Goal: Use online tool/utility: Utilize a website feature to perform a specific function

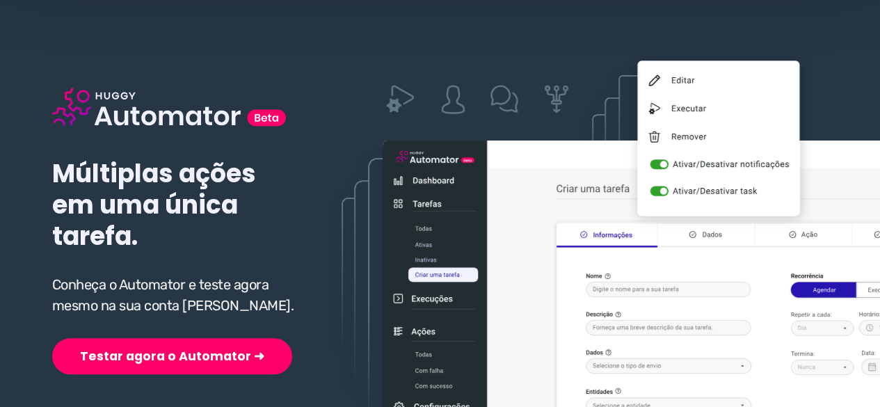
scroll to position [209, 0]
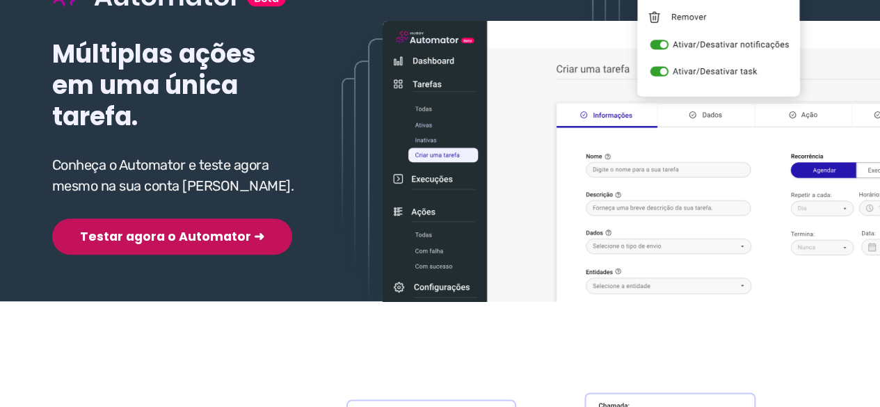
click at [149, 239] on button "Testar agora o Automator ➜" at bounding box center [172, 237] width 240 height 36
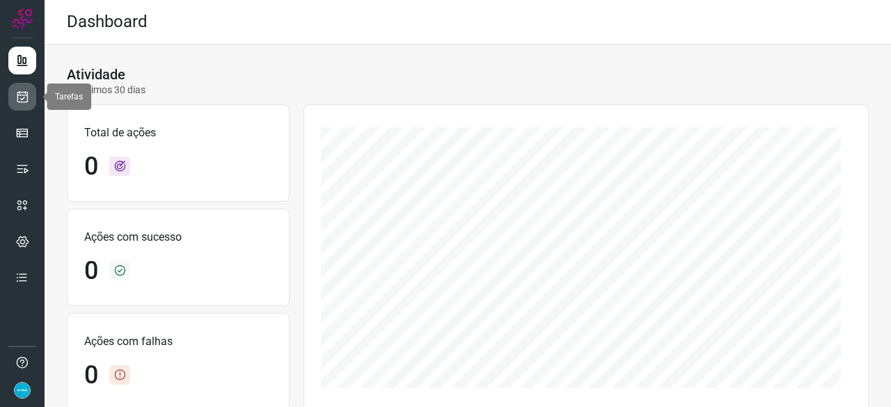
click at [22, 93] on icon at bounding box center [22, 97] width 15 height 14
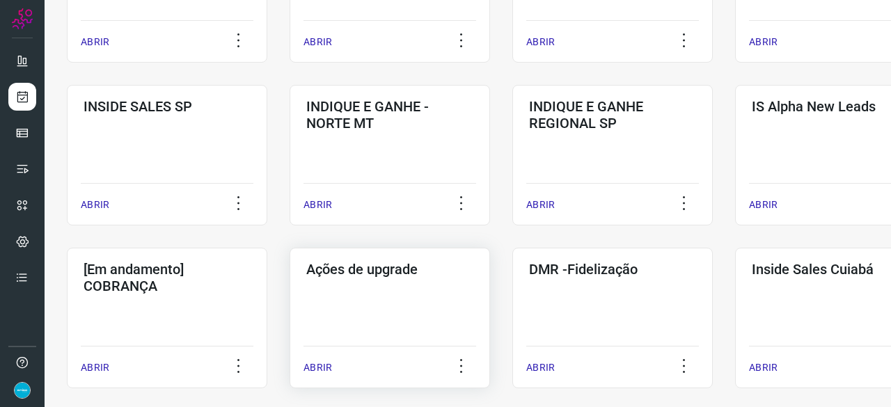
scroll to position [557, 0]
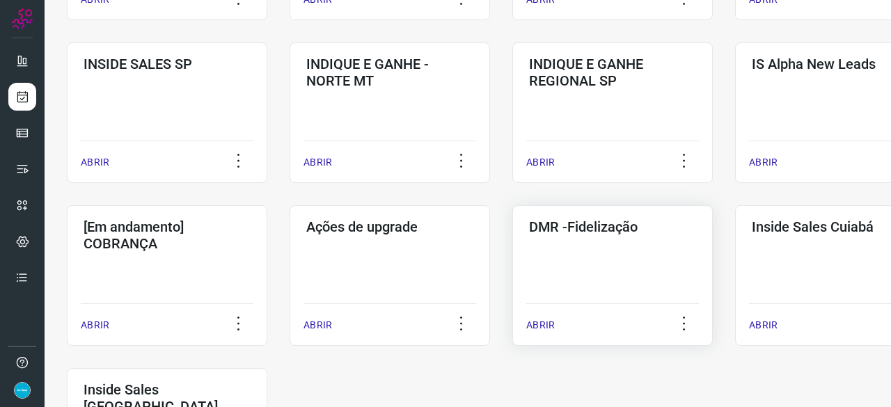
click at [550, 325] on p "ABRIR" at bounding box center [540, 325] width 29 height 15
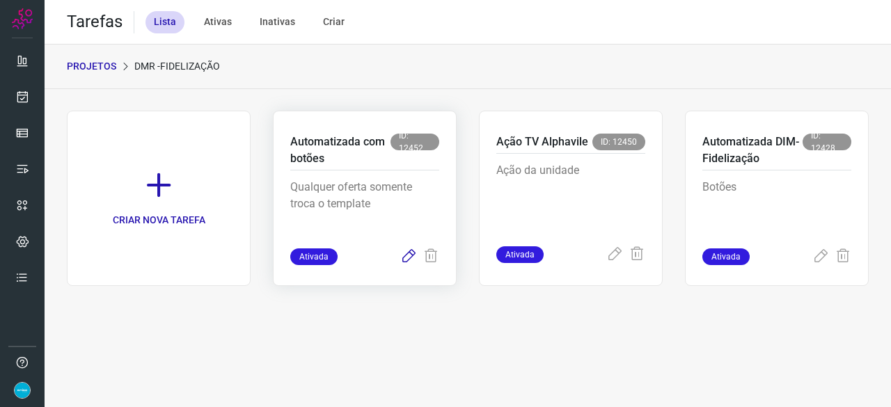
click at [406, 258] on icon at bounding box center [408, 256] width 17 height 17
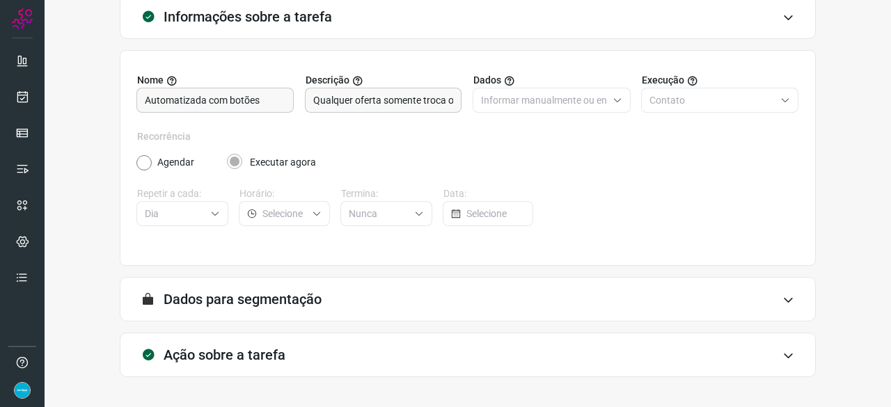
scroll to position [136, 0]
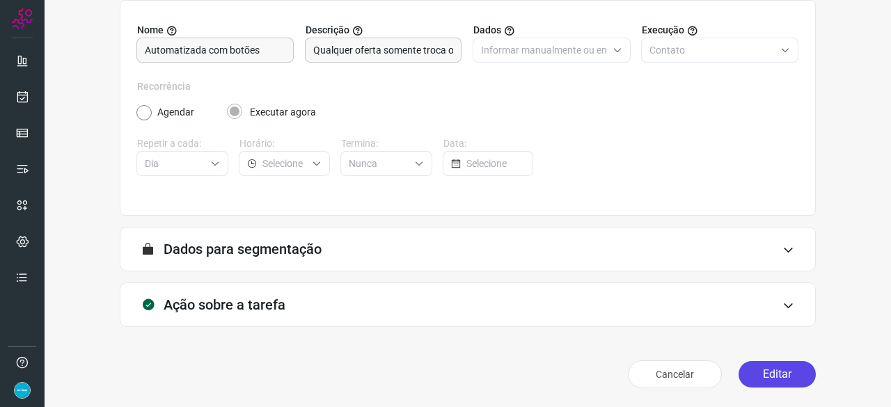
drag, startPoint x: 767, startPoint y: 378, endPoint x: 756, endPoint y: 371, distance: 12.5
click at [766, 378] on button "Editar" at bounding box center [776, 374] width 77 height 26
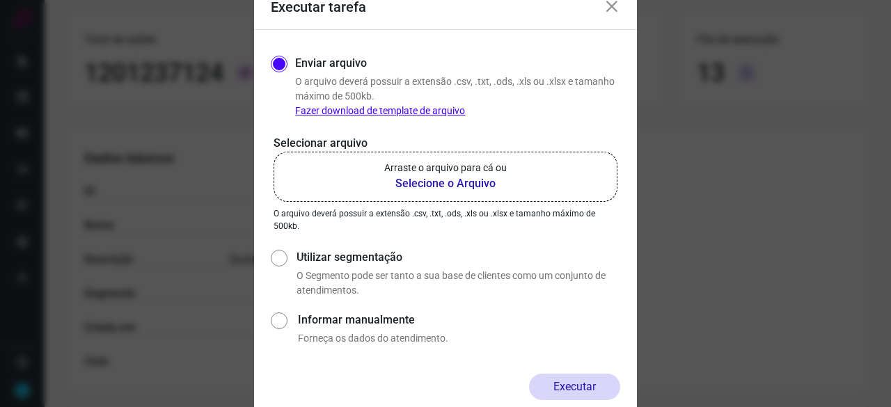
click at [440, 185] on b "Selecione o Arquivo" at bounding box center [445, 183] width 122 height 17
click at [0, 0] on input "Arraste o arquivo para cá ou Selecione o Arquivo" at bounding box center [0, 0] width 0 height 0
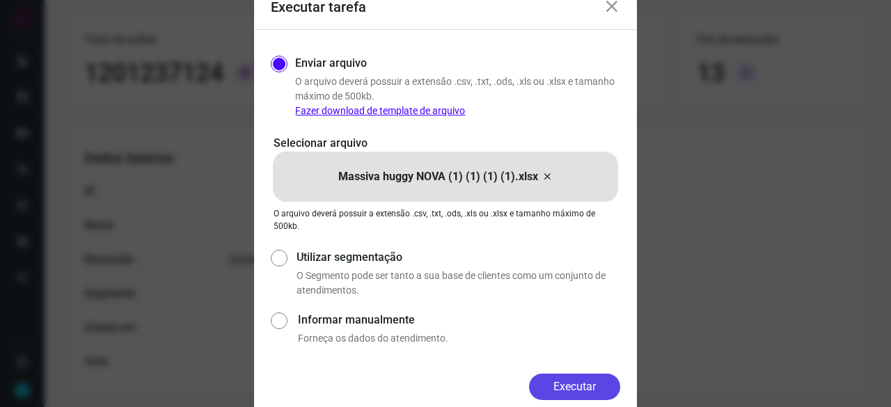
click at [595, 384] on button "Executar" at bounding box center [574, 387] width 91 height 26
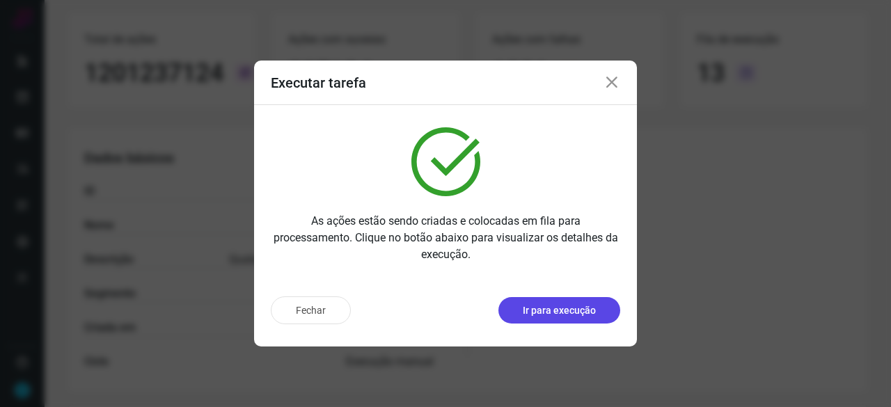
click at [553, 300] on button "Ir para execução" at bounding box center [559, 310] width 122 height 26
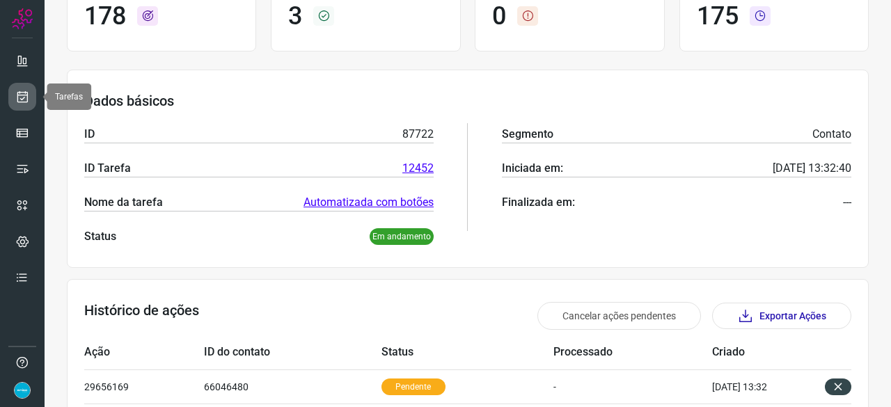
click at [28, 93] on icon at bounding box center [22, 97] width 15 height 14
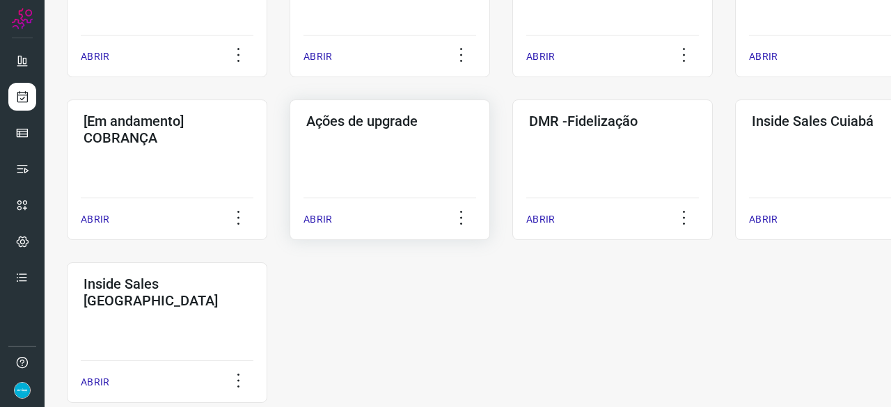
scroll to position [727, 0]
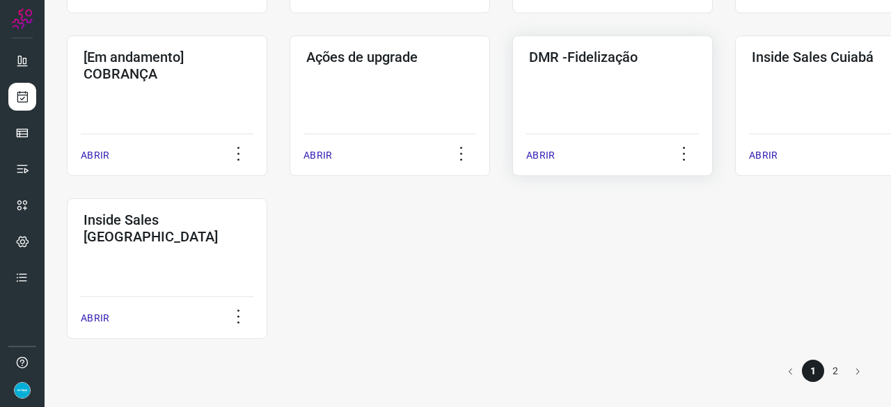
click at [543, 152] on p "ABRIR" at bounding box center [540, 155] width 29 height 15
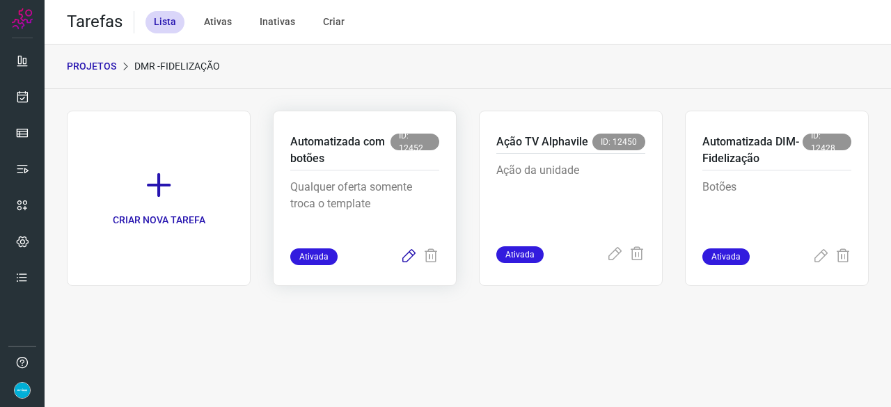
click at [410, 254] on icon at bounding box center [408, 256] width 17 height 17
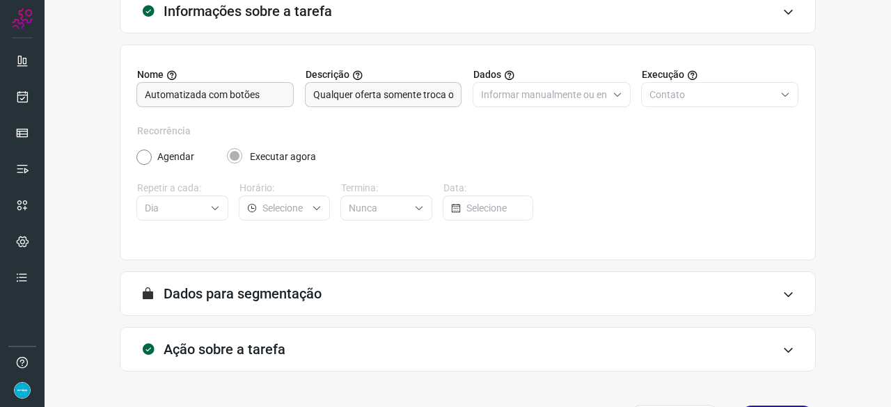
scroll to position [136, 0]
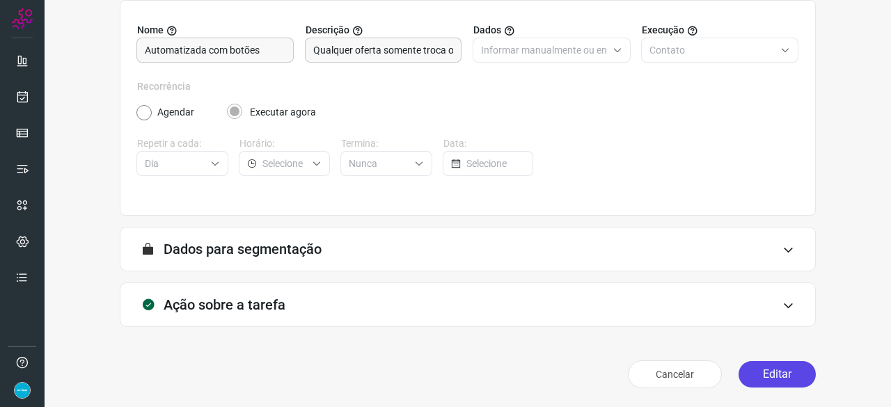
click at [778, 374] on button "Editar" at bounding box center [776, 374] width 77 height 26
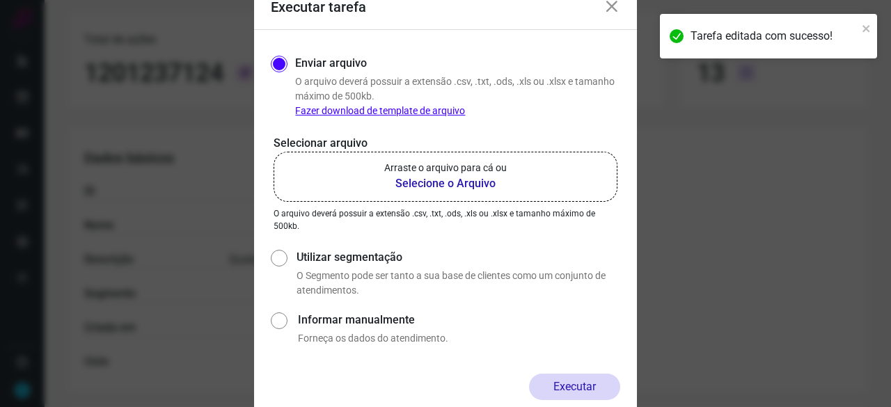
click at [409, 186] on b "Selecione o Arquivo" at bounding box center [445, 183] width 122 height 17
click at [0, 0] on input "Arraste o arquivo para cá ou Selecione o Arquivo" at bounding box center [0, 0] width 0 height 0
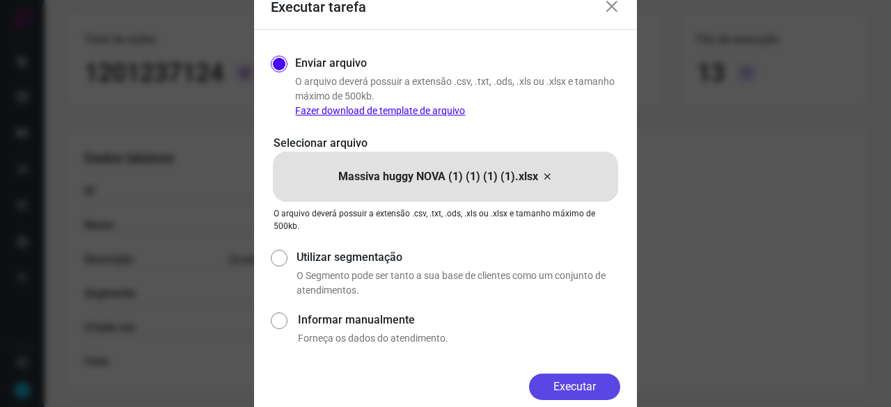
click at [554, 381] on button "Executar" at bounding box center [574, 387] width 91 height 26
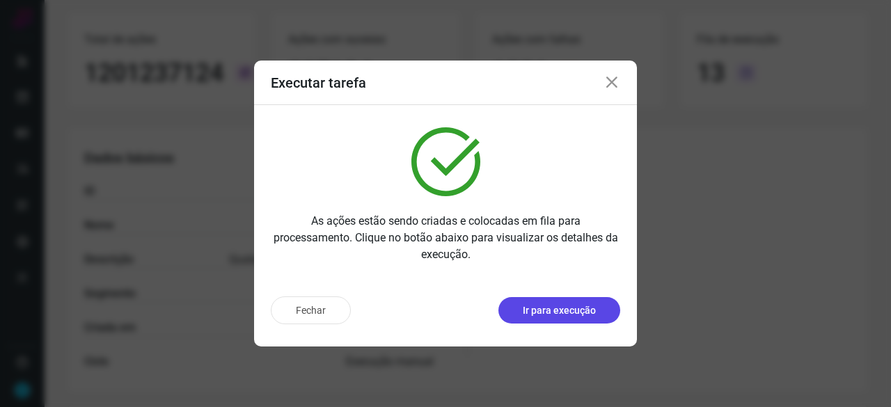
click at [578, 310] on p "Ir para execução" at bounding box center [559, 310] width 73 height 15
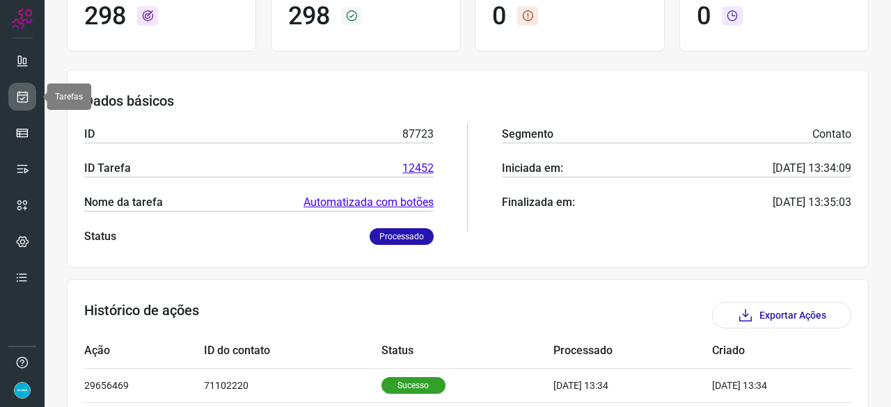
click at [25, 102] on icon at bounding box center [22, 97] width 15 height 14
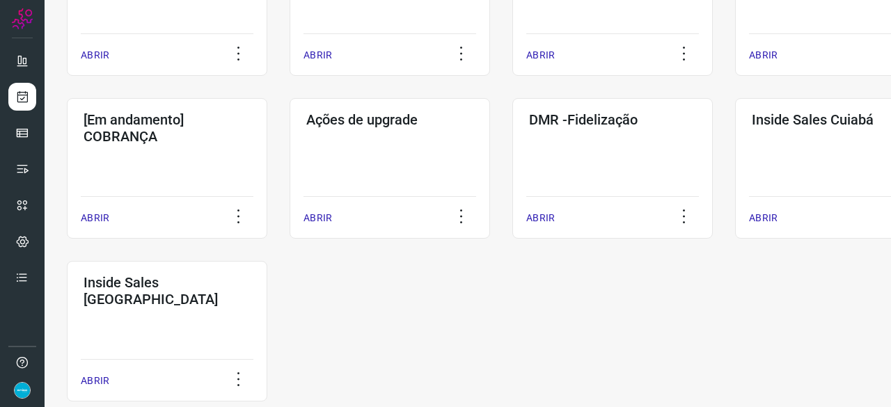
scroll to position [668, 0]
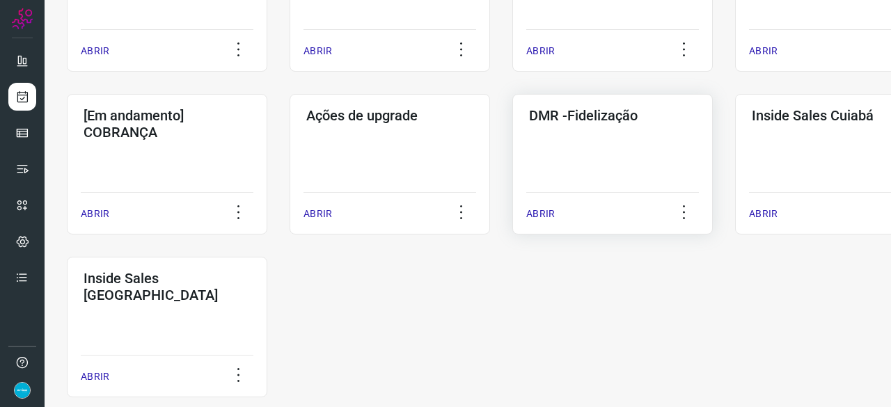
click at [545, 215] on p "ABRIR" at bounding box center [540, 214] width 29 height 15
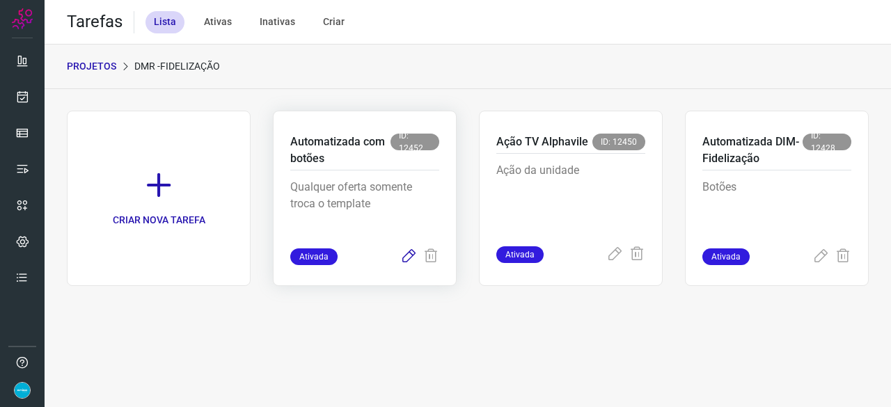
click at [411, 254] on icon at bounding box center [408, 256] width 17 height 17
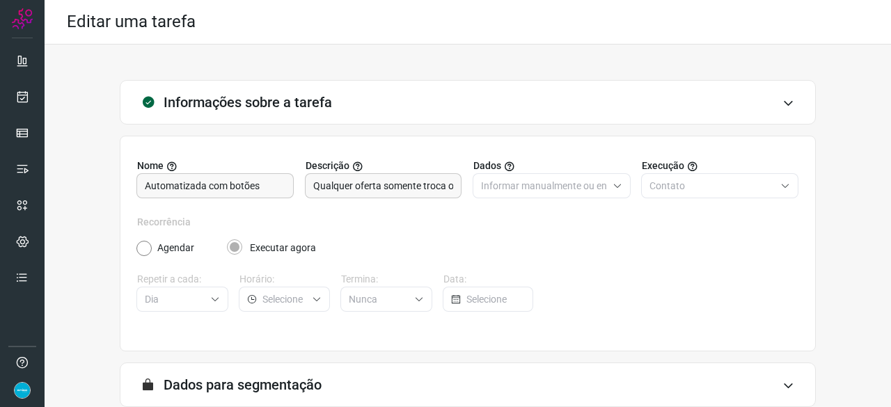
scroll to position [136, 0]
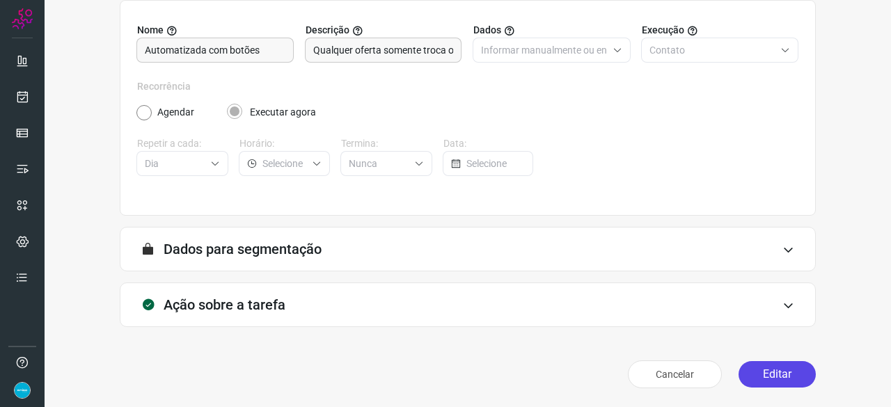
click at [768, 371] on button "Editar" at bounding box center [776, 374] width 77 height 26
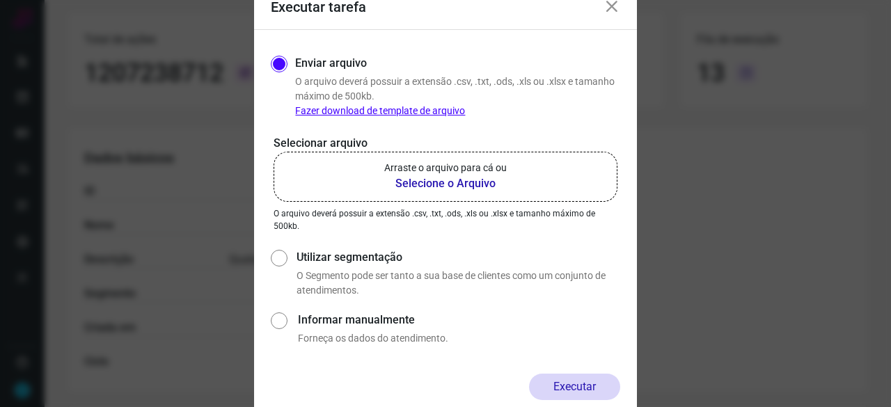
click at [408, 184] on b "Selecione o Arquivo" at bounding box center [445, 183] width 122 height 17
click at [0, 0] on input "Arraste o arquivo para cá ou Selecione o Arquivo" at bounding box center [0, 0] width 0 height 0
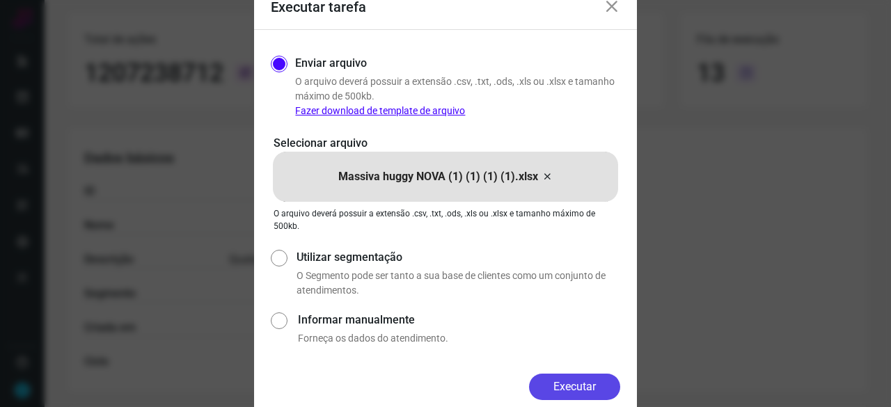
click at [605, 385] on button "Executar" at bounding box center [574, 387] width 91 height 26
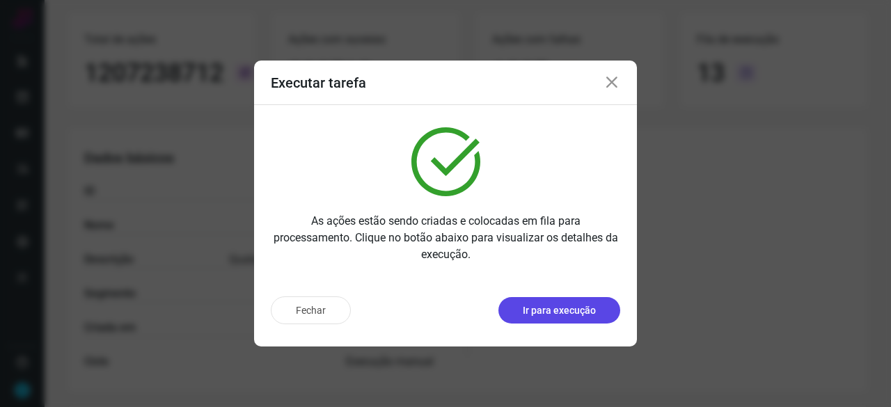
click at [558, 309] on p "Ir para execução" at bounding box center [559, 310] width 73 height 15
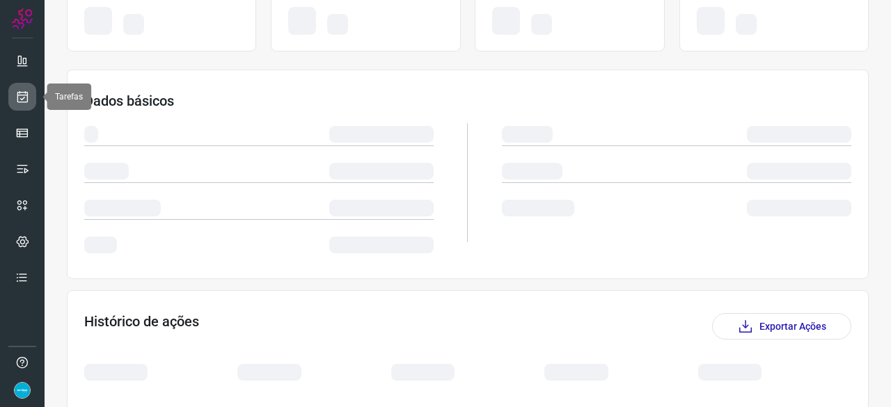
click at [25, 93] on icon at bounding box center [22, 97] width 15 height 14
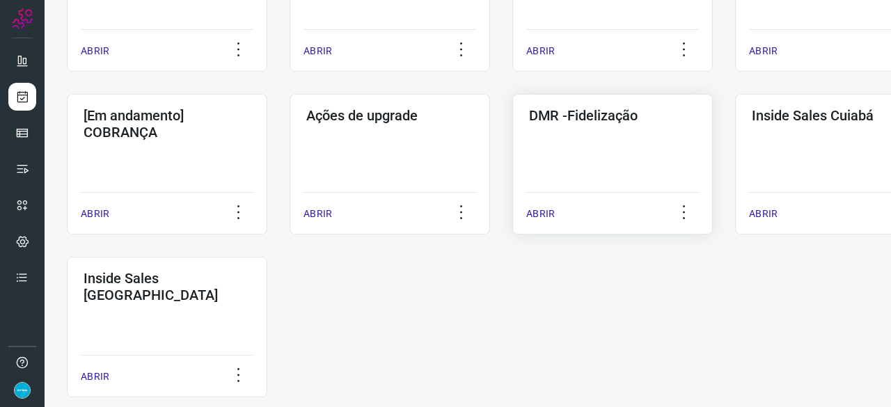
click at [544, 212] on p "ABRIR" at bounding box center [540, 214] width 29 height 15
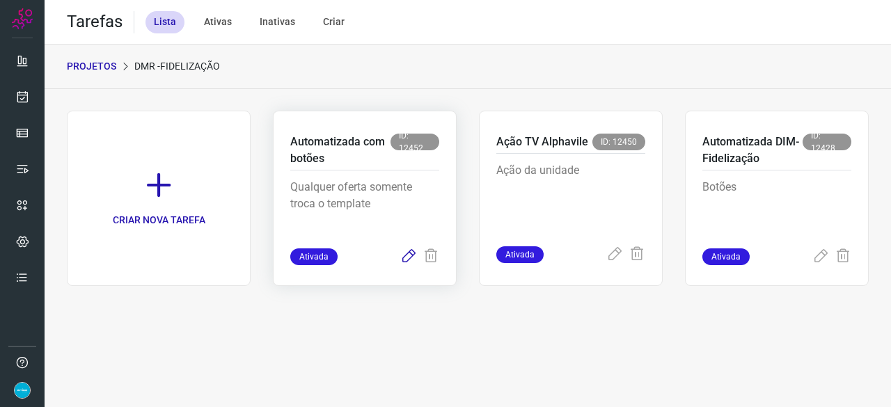
click at [409, 258] on icon at bounding box center [408, 256] width 17 height 17
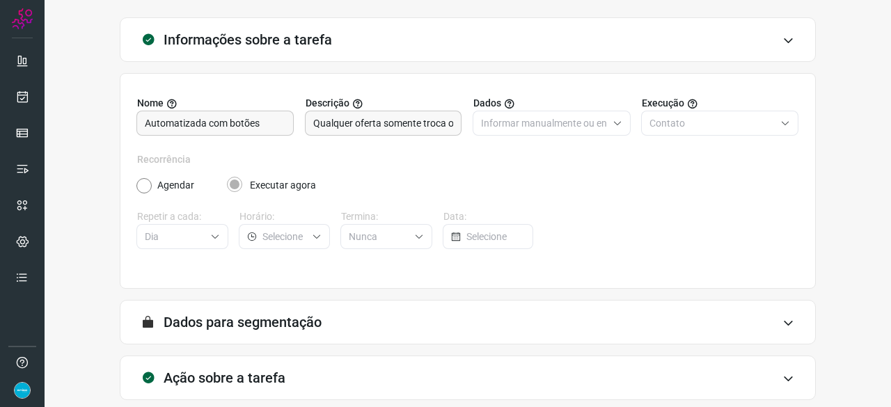
scroll to position [136, 0]
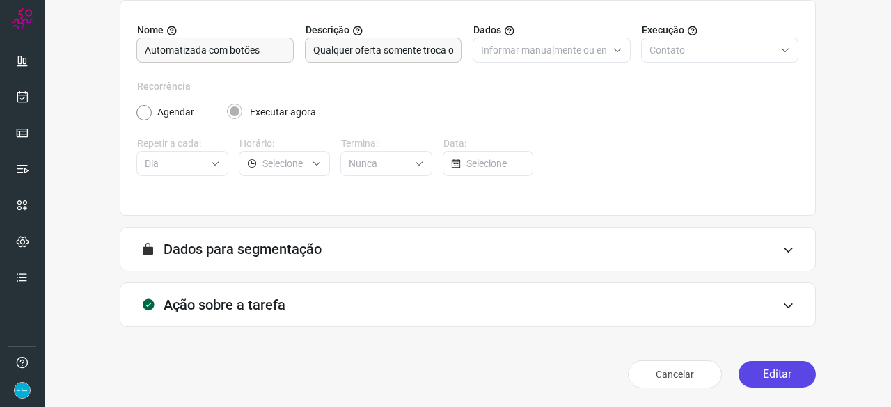
click at [762, 371] on button "Editar" at bounding box center [776, 374] width 77 height 26
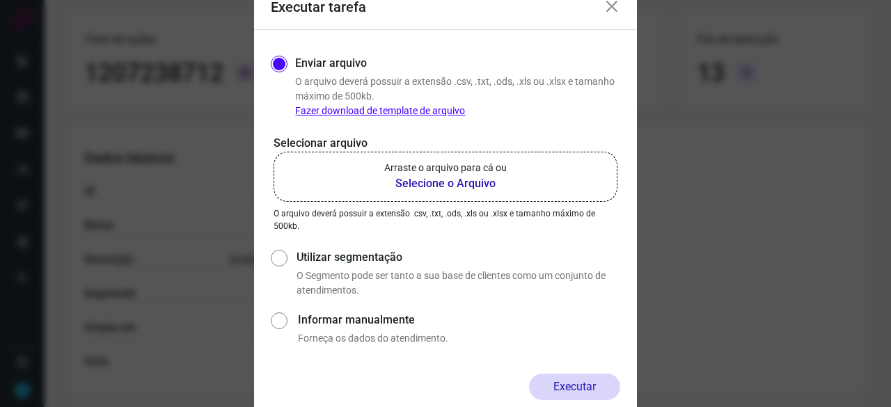
click at [439, 184] on b "Selecione o Arquivo" at bounding box center [445, 183] width 122 height 17
click at [0, 0] on input "Arraste o arquivo para cá ou Selecione o Arquivo" at bounding box center [0, 0] width 0 height 0
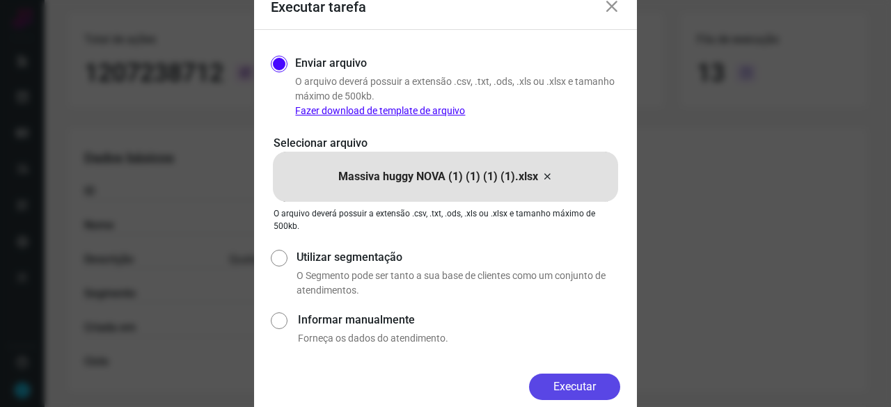
click at [588, 384] on button "Executar" at bounding box center [574, 387] width 91 height 26
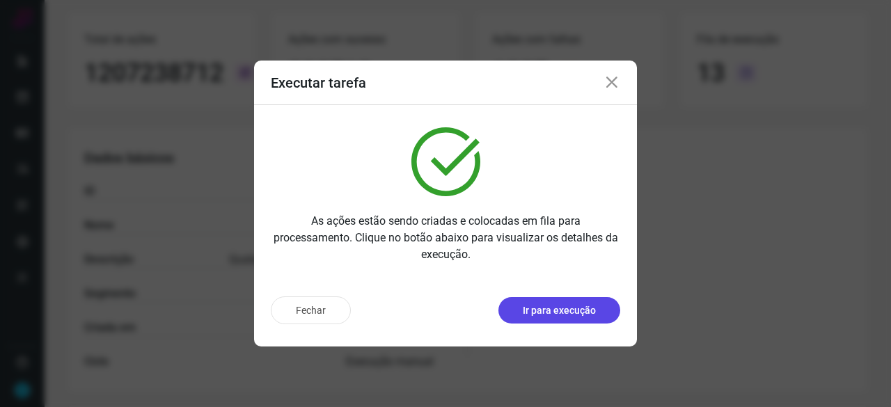
click at [567, 308] on p "Ir para execução" at bounding box center [559, 310] width 73 height 15
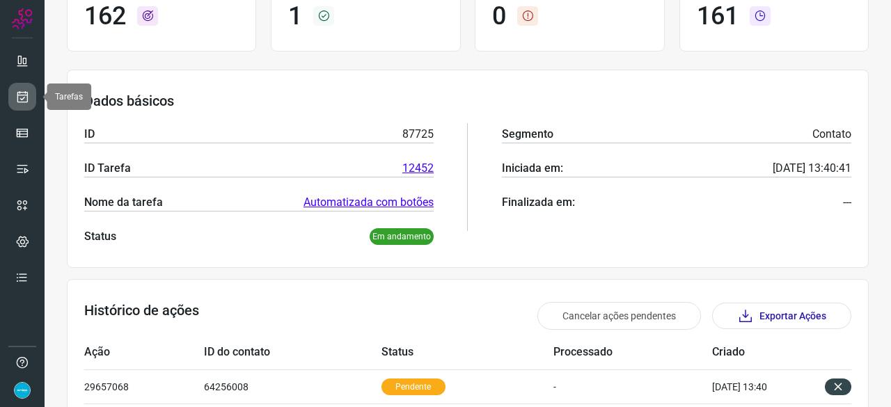
click at [19, 90] on icon at bounding box center [22, 97] width 15 height 14
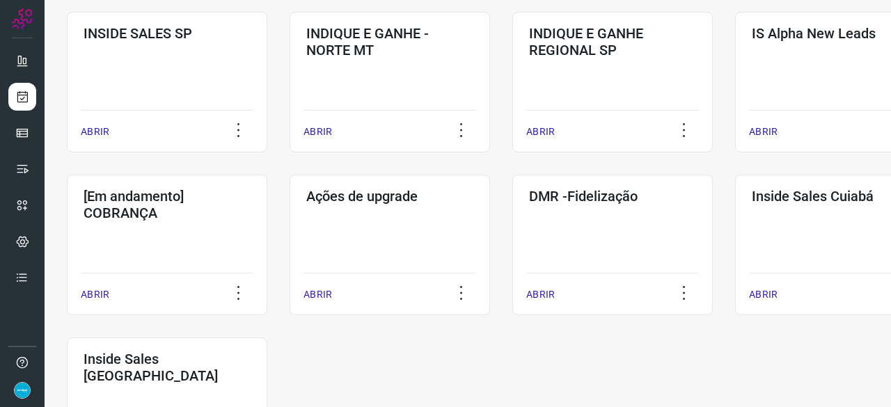
scroll to position [587, 0]
click at [541, 296] on p "ABRIR" at bounding box center [540, 294] width 29 height 15
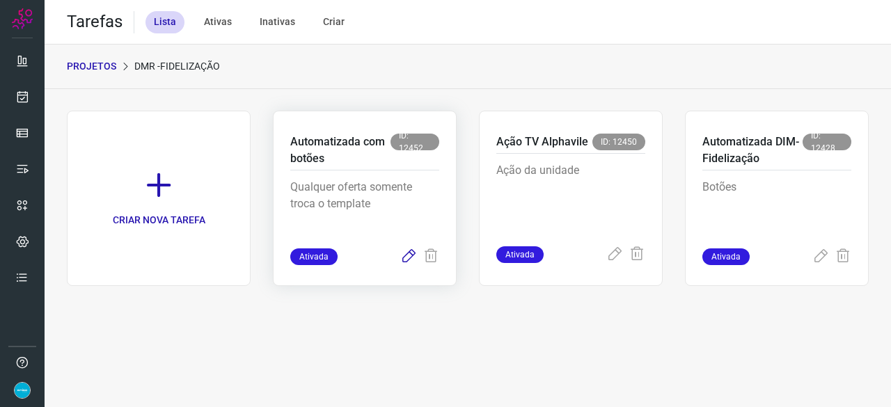
click at [406, 260] on icon at bounding box center [408, 256] width 17 height 17
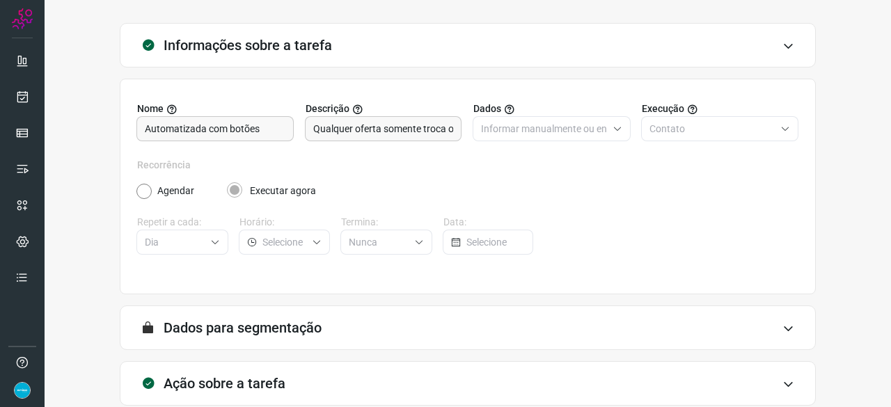
scroll to position [136, 0]
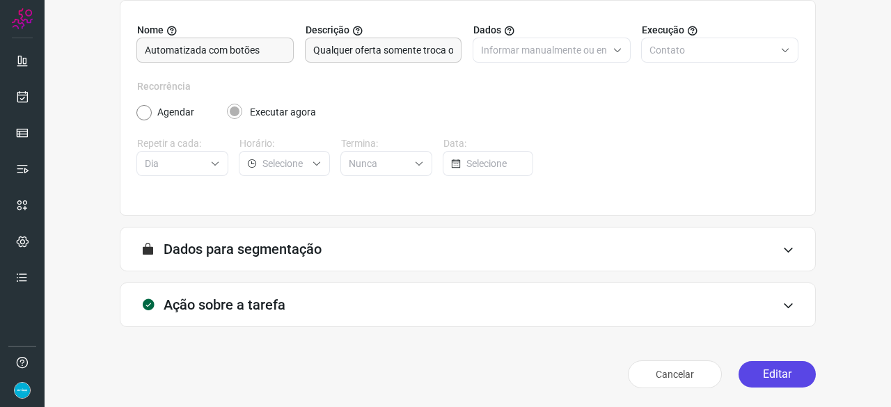
click at [767, 367] on button "Editar" at bounding box center [776, 374] width 77 height 26
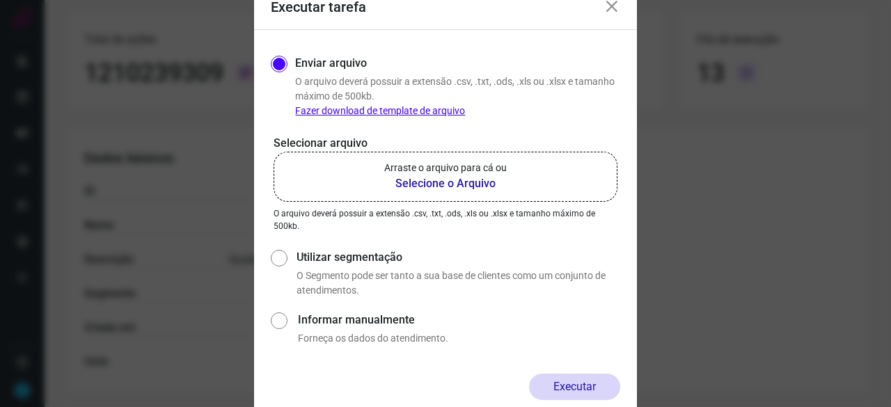
click at [424, 181] on b "Selecione o Arquivo" at bounding box center [445, 183] width 122 height 17
click at [0, 0] on input "Arraste o arquivo para cá ou Selecione o Arquivo" at bounding box center [0, 0] width 0 height 0
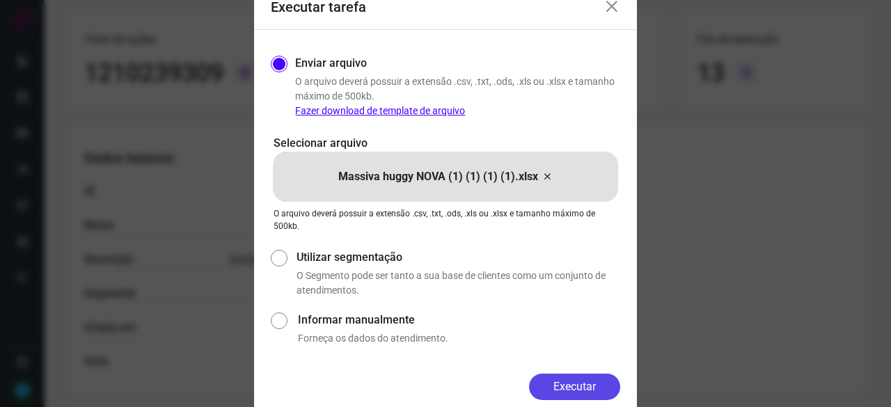
click at [574, 375] on button "Executar" at bounding box center [574, 387] width 91 height 26
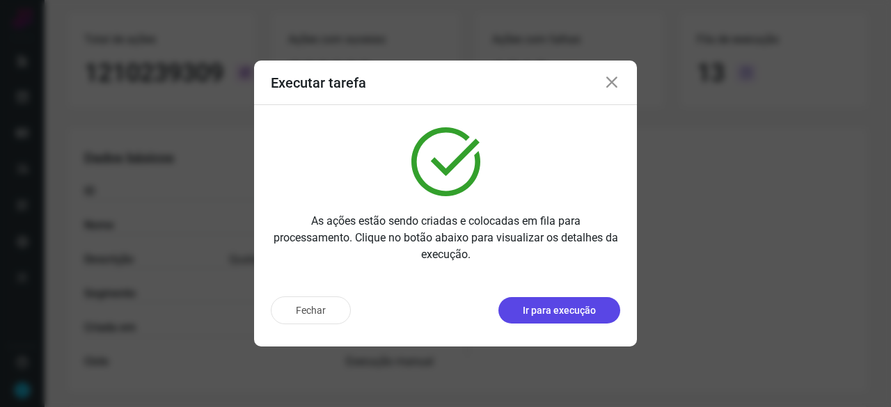
click at [568, 305] on p "Ir para execução" at bounding box center [559, 310] width 73 height 15
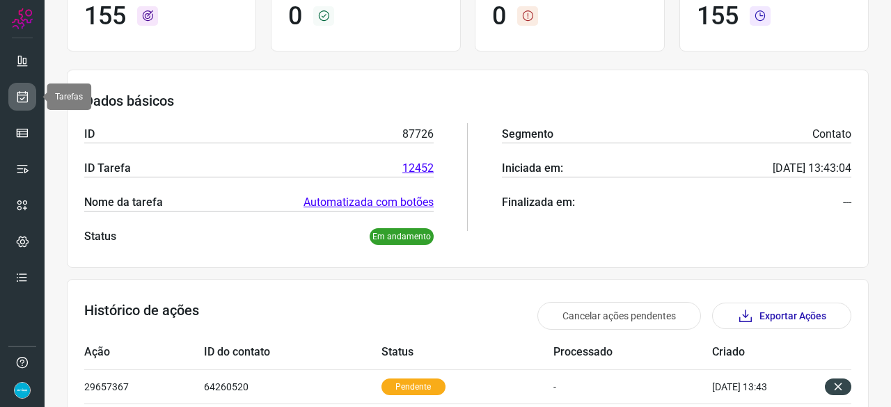
click at [22, 96] on icon at bounding box center [22, 97] width 15 height 14
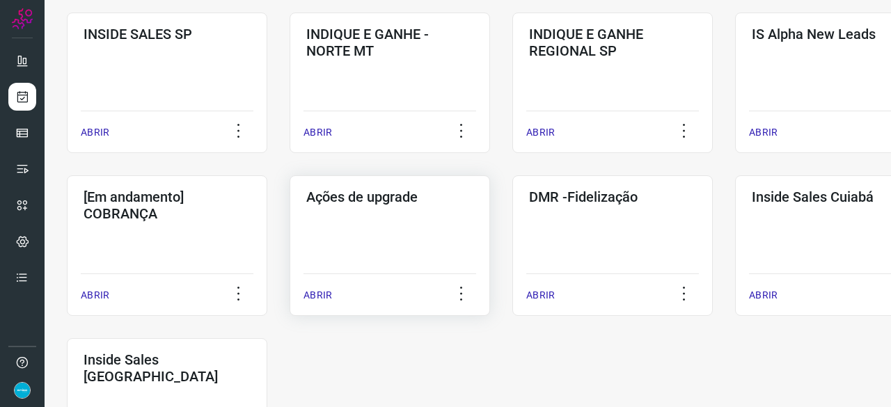
scroll to position [668, 0]
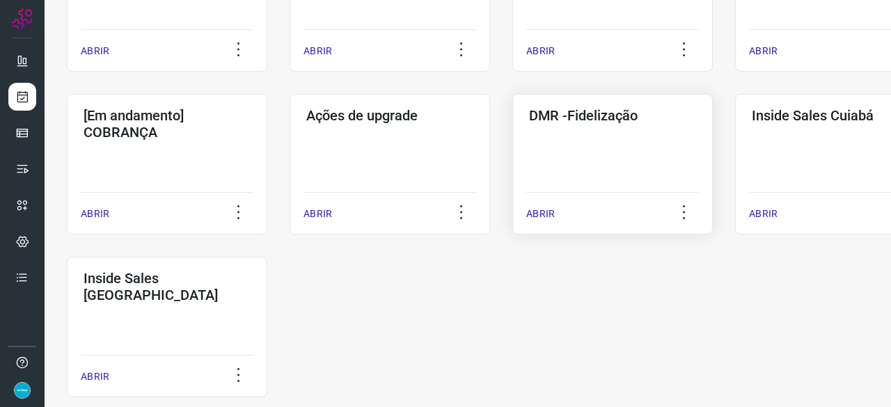
click at [554, 215] on div "ABRIR" at bounding box center [612, 209] width 173 height 35
click at [541, 214] on p "ABRIR" at bounding box center [540, 214] width 29 height 15
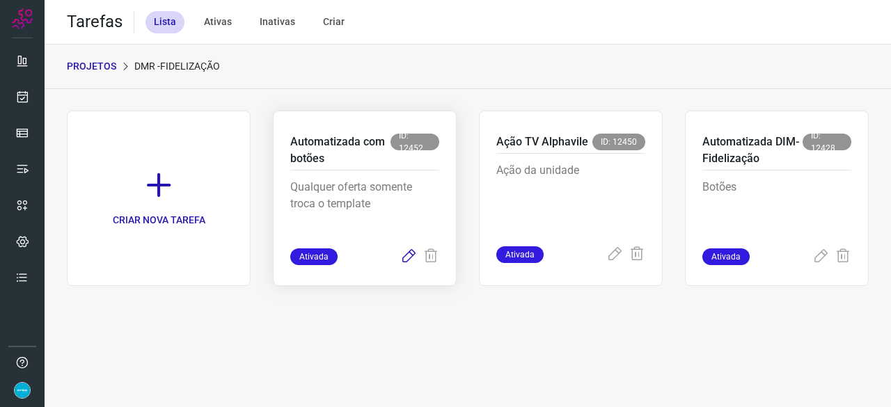
click at [406, 258] on icon at bounding box center [408, 256] width 17 height 17
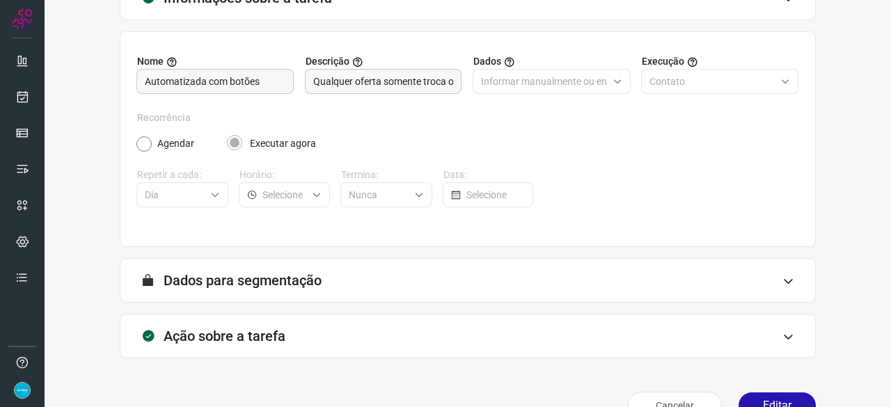
scroll to position [136, 0]
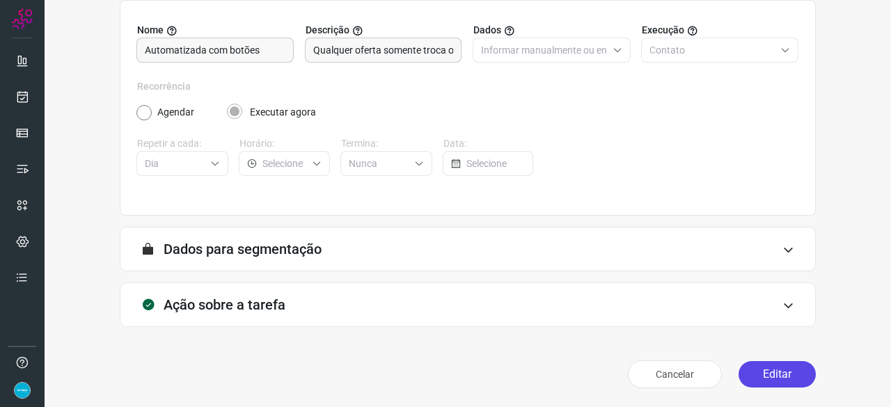
click at [767, 370] on button "Editar" at bounding box center [776, 374] width 77 height 26
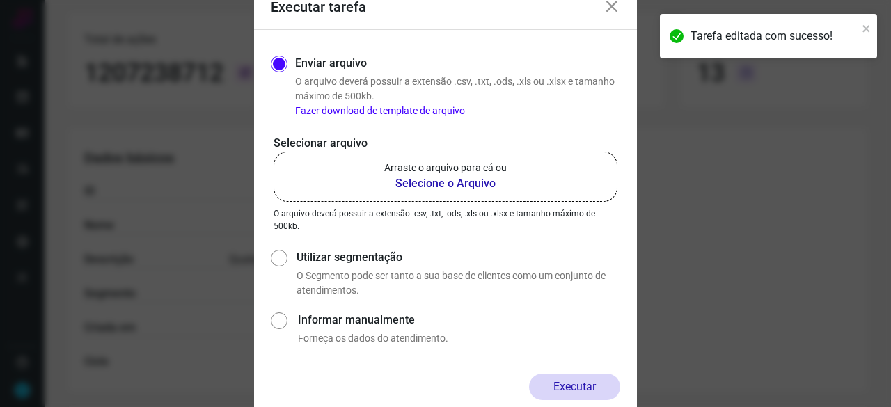
click at [447, 182] on b "Selecione o Arquivo" at bounding box center [445, 183] width 122 height 17
click at [0, 0] on input "Arraste o arquivo para cá ou Selecione o Arquivo" at bounding box center [0, 0] width 0 height 0
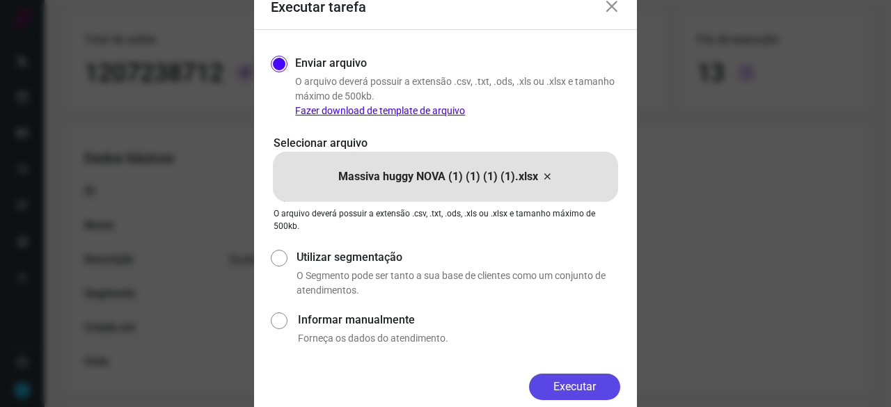
click at [580, 379] on button "Executar" at bounding box center [574, 387] width 91 height 26
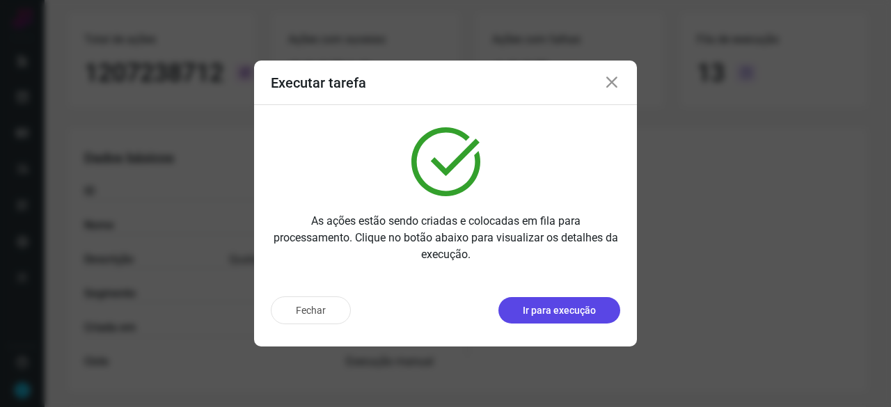
click at [541, 317] on p "Ir para execução" at bounding box center [559, 310] width 73 height 15
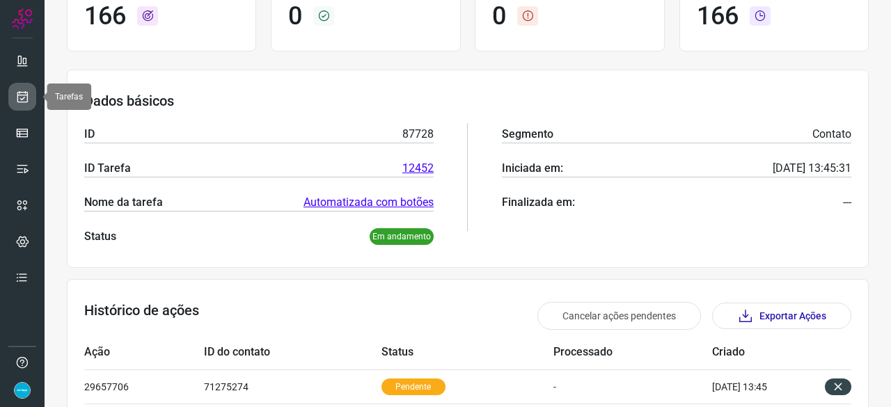
click at [25, 94] on icon at bounding box center [22, 97] width 15 height 14
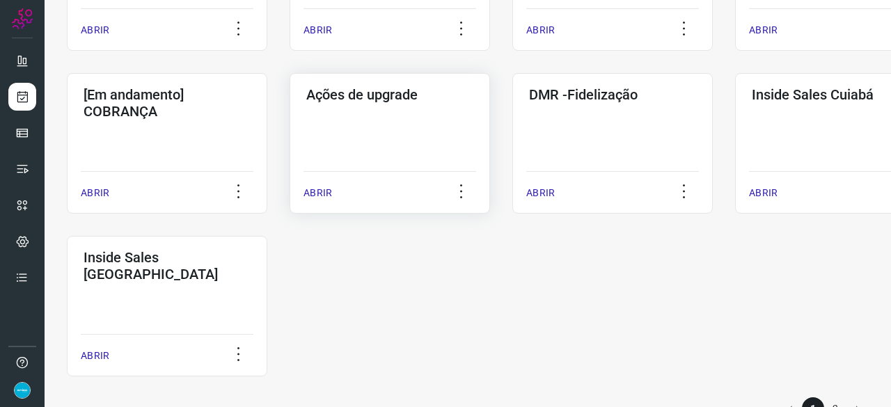
scroll to position [657, 0]
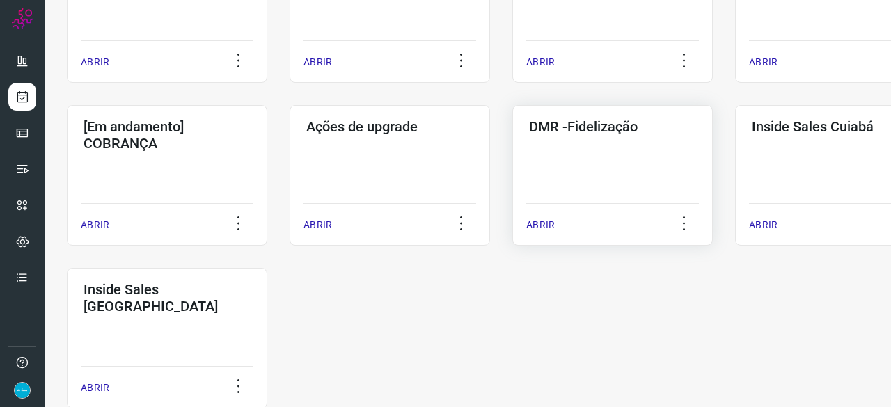
click at [549, 224] on p "ABRIR" at bounding box center [540, 225] width 29 height 15
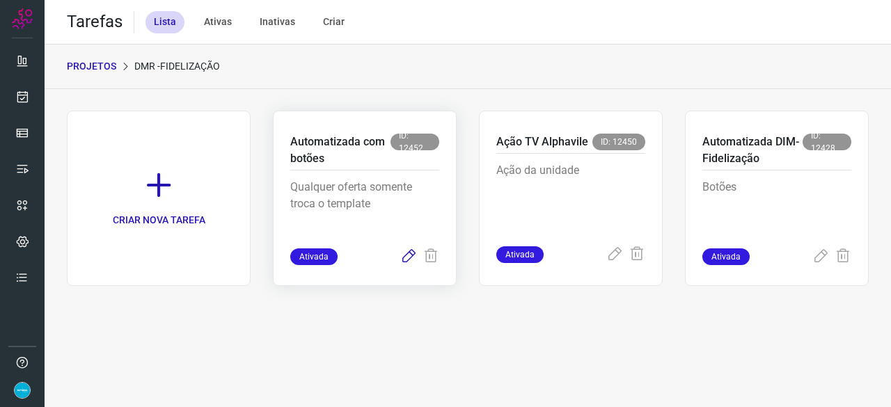
click at [402, 258] on icon at bounding box center [408, 256] width 17 height 17
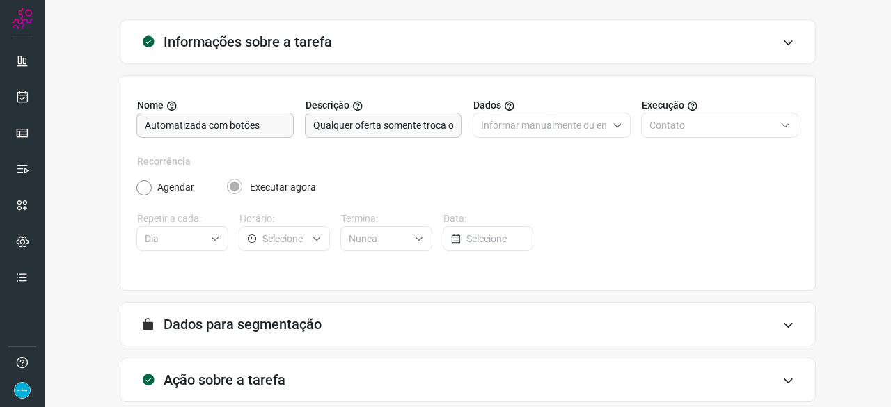
scroll to position [136, 0]
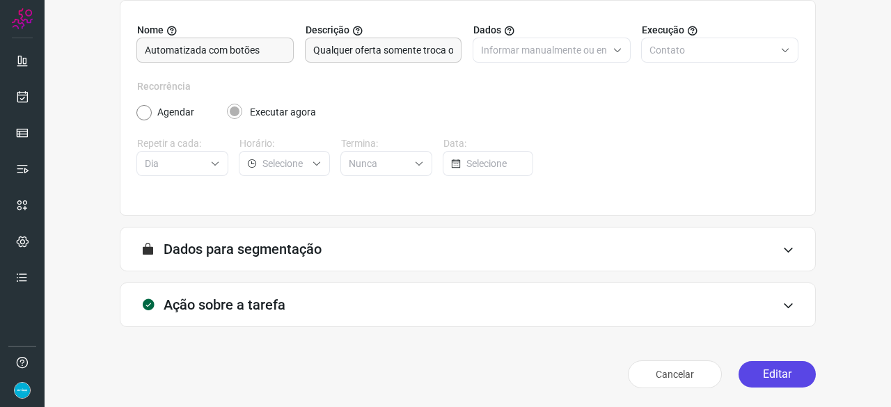
click at [758, 367] on button "Editar" at bounding box center [776, 374] width 77 height 26
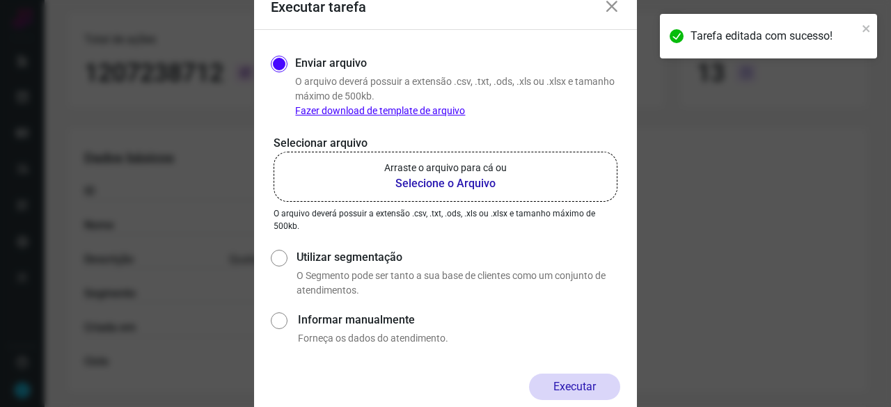
click at [420, 183] on b "Selecione o Arquivo" at bounding box center [445, 183] width 122 height 17
click at [0, 0] on input "Arraste o arquivo para cá ou Selecione o Arquivo" at bounding box center [0, 0] width 0 height 0
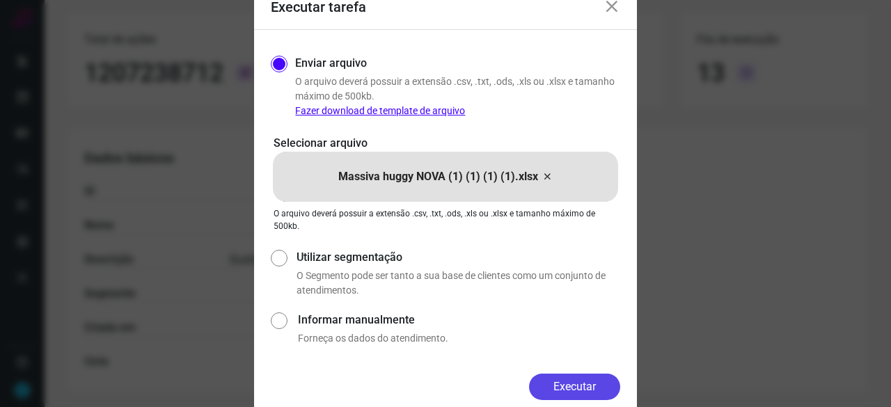
click at [589, 381] on button "Executar" at bounding box center [574, 387] width 91 height 26
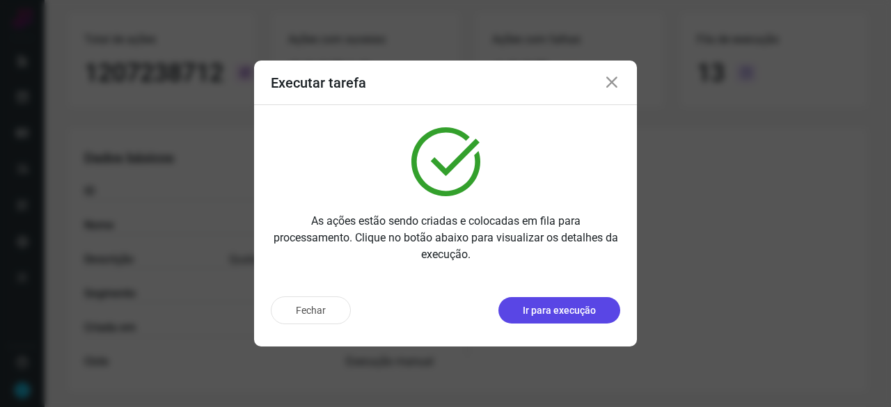
click at [564, 311] on p "Ir para execução" at bounding box center [559, 310] width 73 height 15
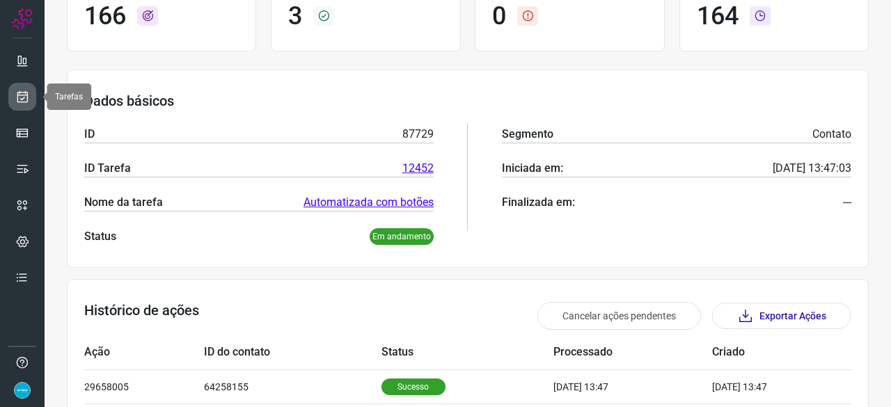
click at [28, 100] on icon at bounding box center [22, 97] width 15 height 14
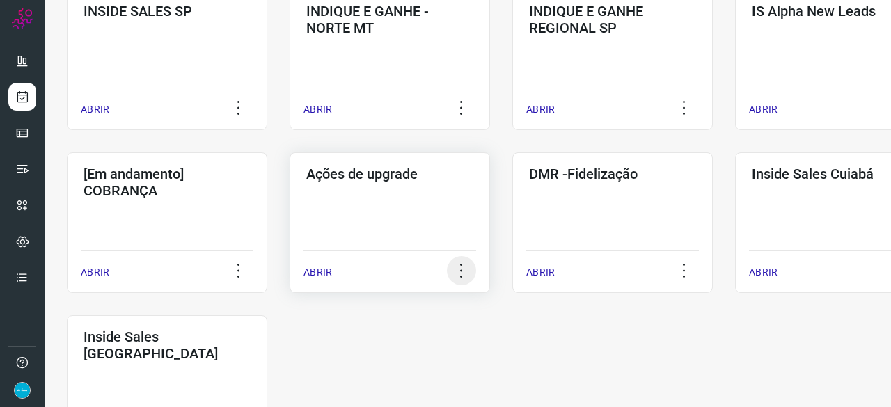
scroll to position [668, 0]
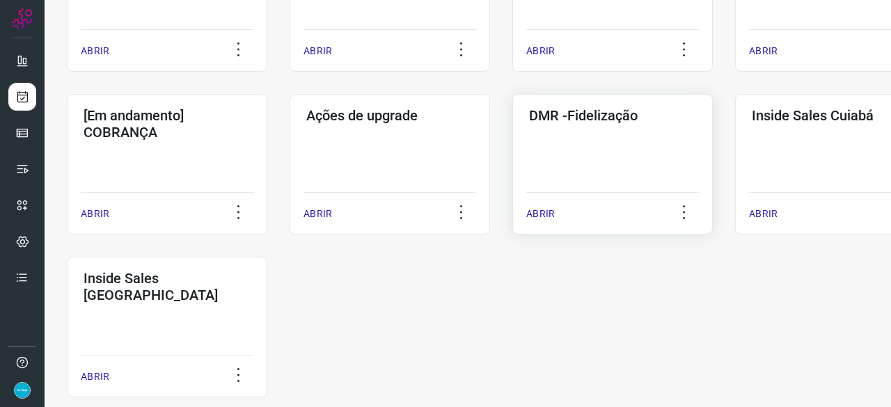
click at [541, 205] on div "ABRIR" at bounding box center [612, 209] width 173 height 35
click at [543, 215] on p "ABRIR" at bounding box center [540, 214] width 29 height 15
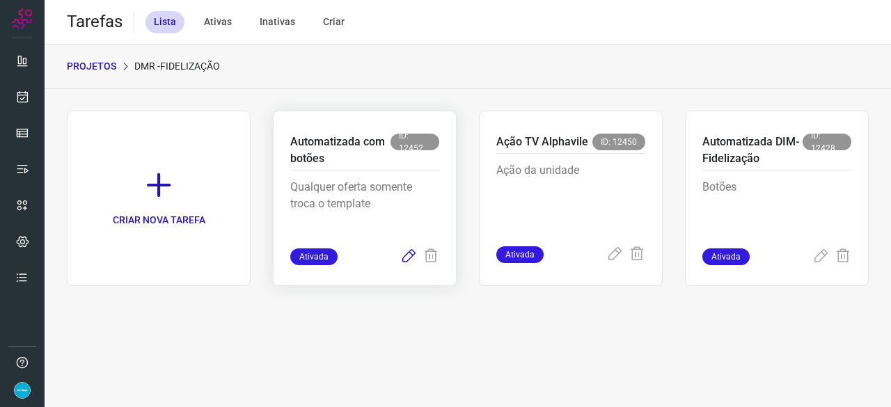
click at [401, 254] on icon at bounding box center [408, 256] width 17 height 17
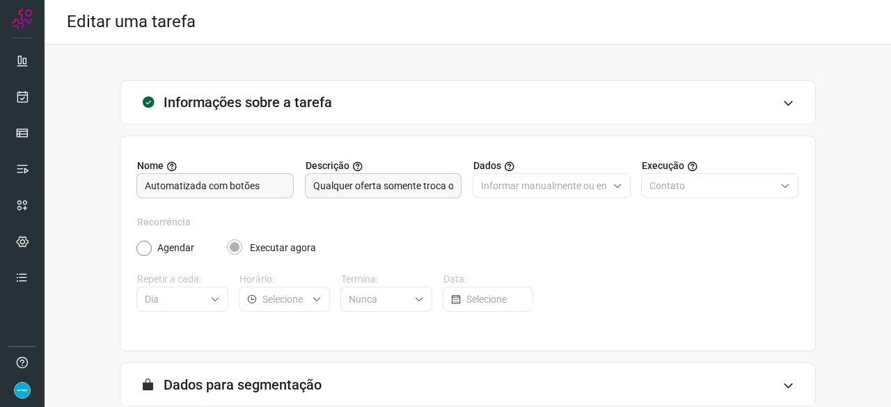
scroll to position [136, 0]
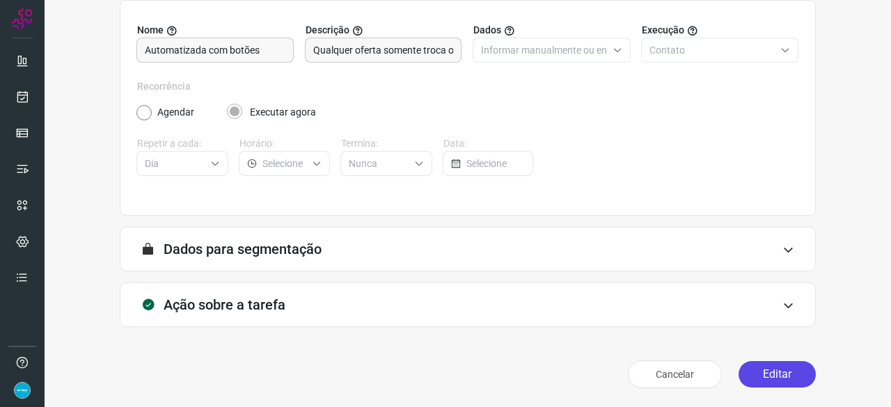
click at [768, 382] on button "Editar" at bounding box center [776, 374] width 77 height 26
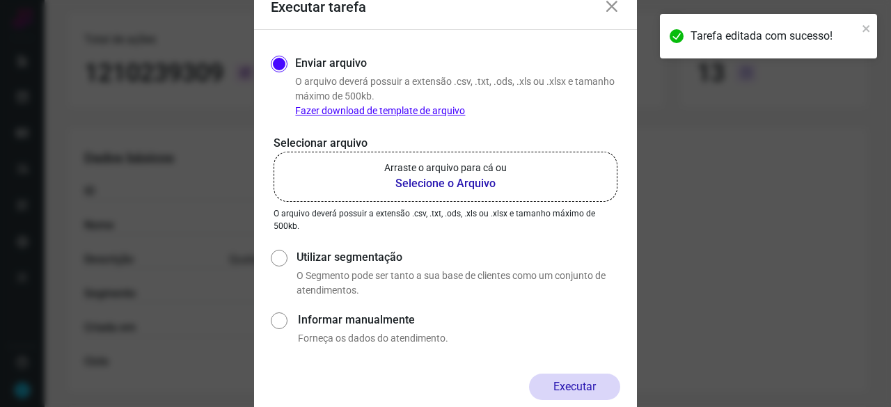
click at [442, 185] on b "Selecione o Arquivo" at bounding box center [445, 183] width 122 height 17
click at [0, 0] on input "Arraste o arquivo para cá ou Selecione o Arquivo" at bounding box center [0, 0] width 0 height 0
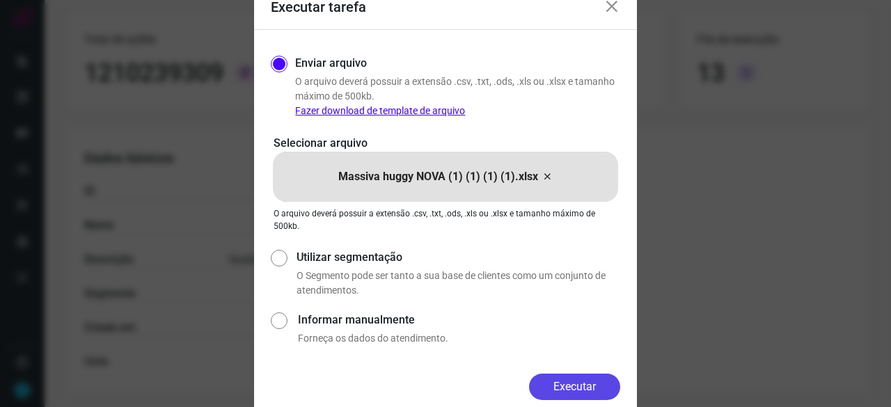
click at [586, 387] on button "Executar" at bounding box center [574, 387] width 91 height 26
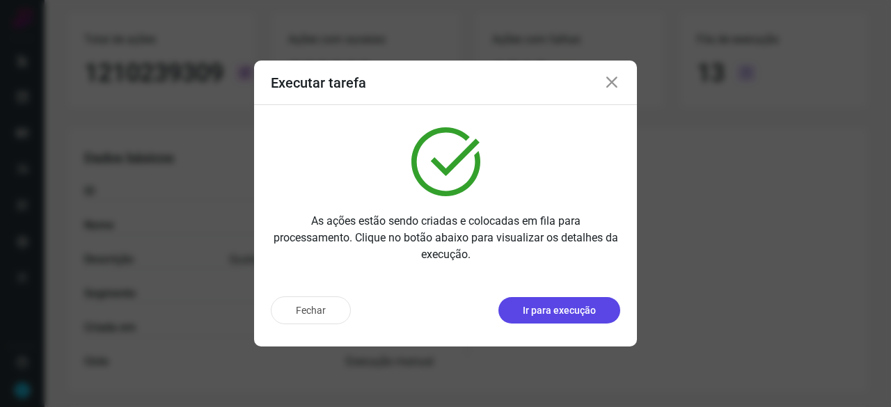
click at [533, 317] on p "Ir para execução" at bounding box center [559, 310] width 73 height 15
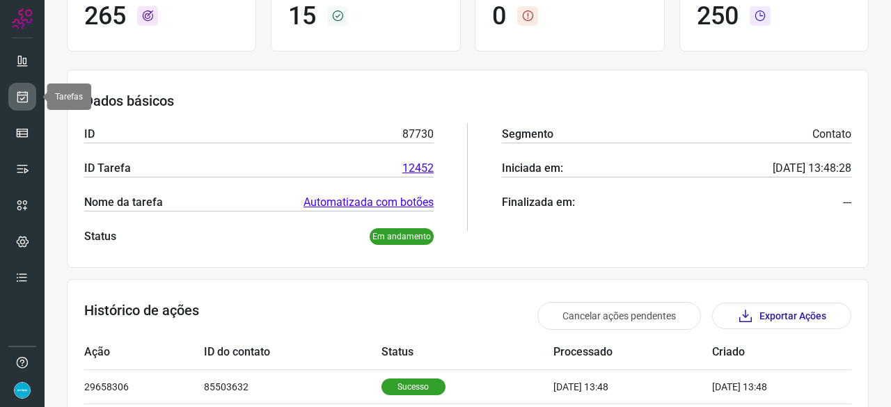
click at [26, 93] on icon at bounding box center [22, 97] width 15 height 14
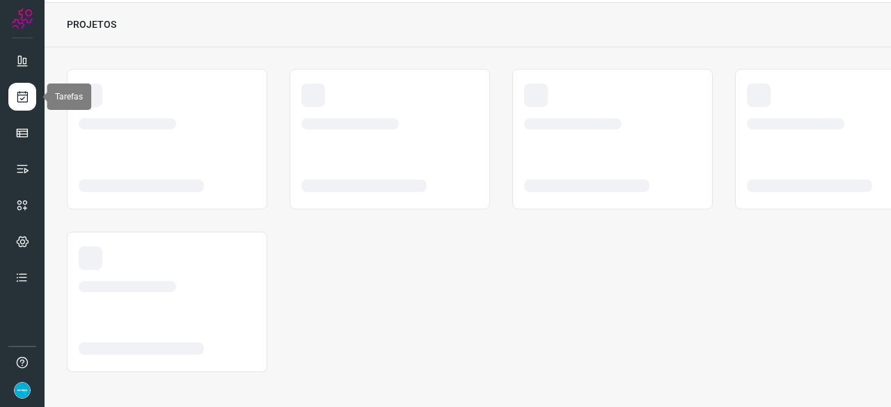
scroll to position [42, 0]
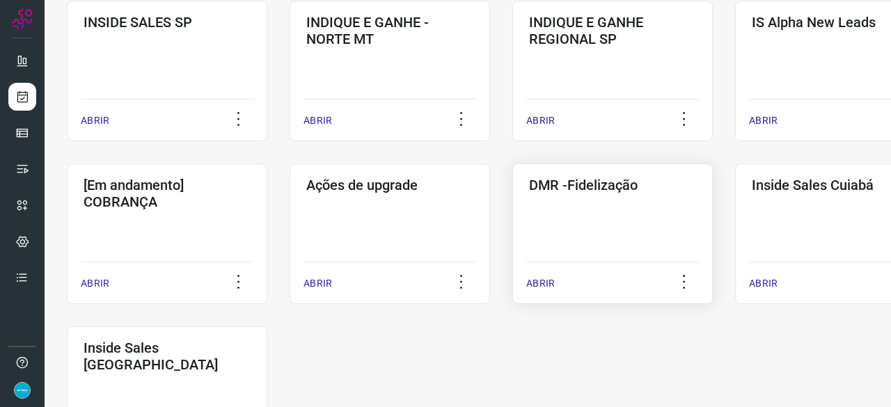
click at [542, 285] on p "ABRIR" at bounding box center [540, 283] width 29 height 15
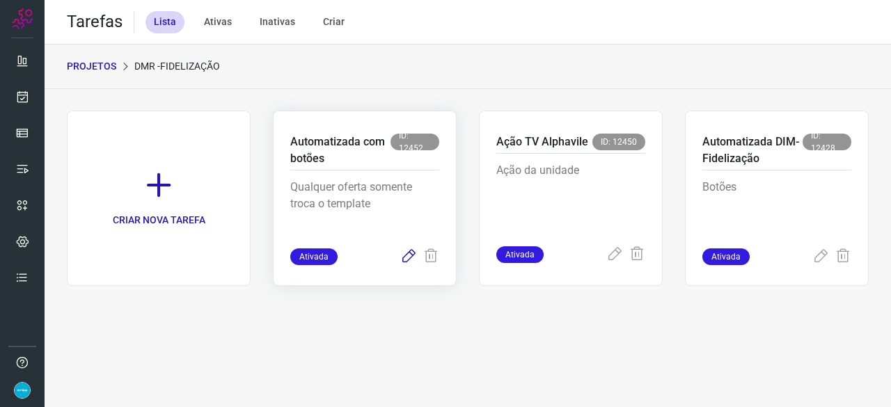
click at [407, 255] on icon at bounding box center [408, 256] width 17 height 17
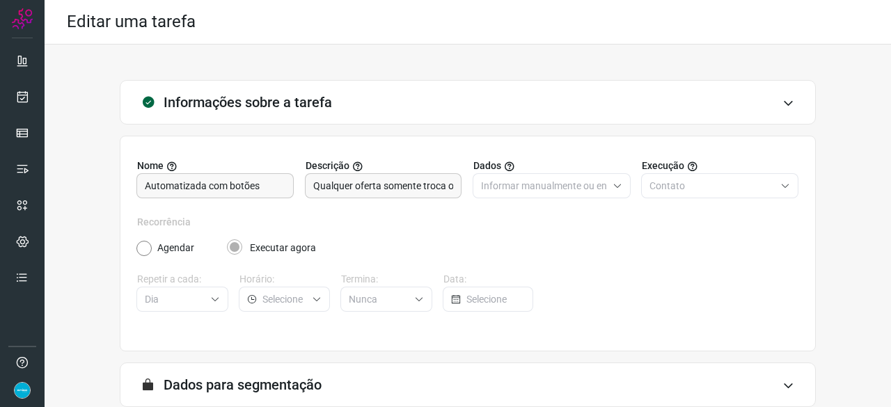
scroll to position [136, 0]
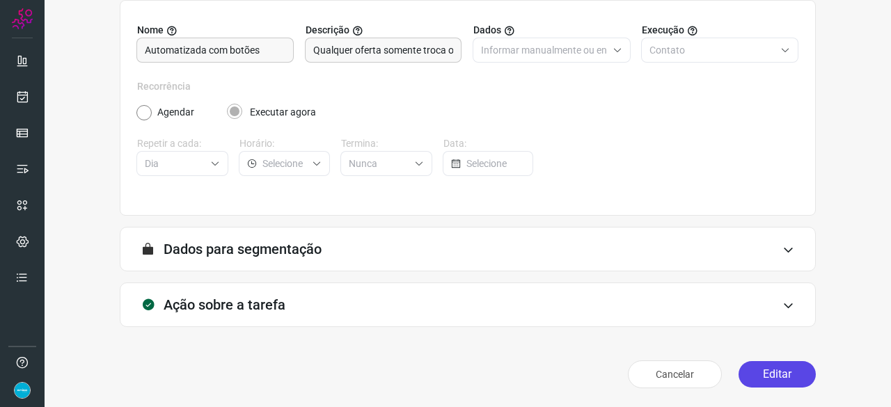
click at [788, 372] on button "Editar" at bounding box center [776, 374] width 77 height 26
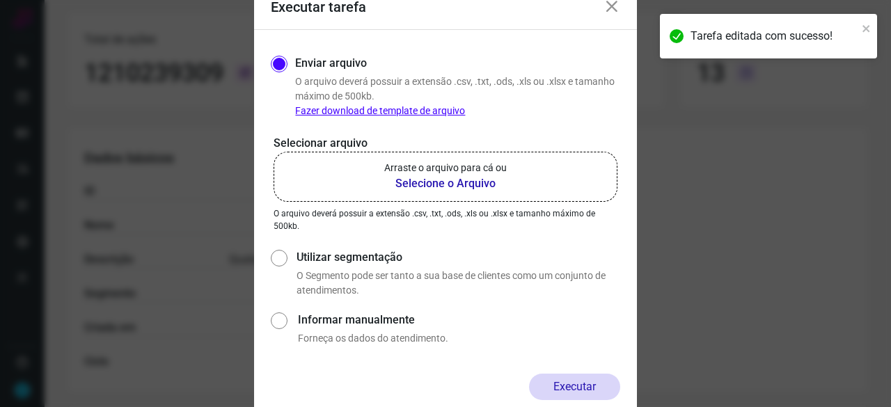
click at [404, 183] on b "Selecione o Arquivo" at bounding box center [445, 183] width 122 height 17
click at [0, 0] on input "Arraste o arquivo para cá ou Selecione o Arquivo" at bounding box center [0, 0] width 0 height 0
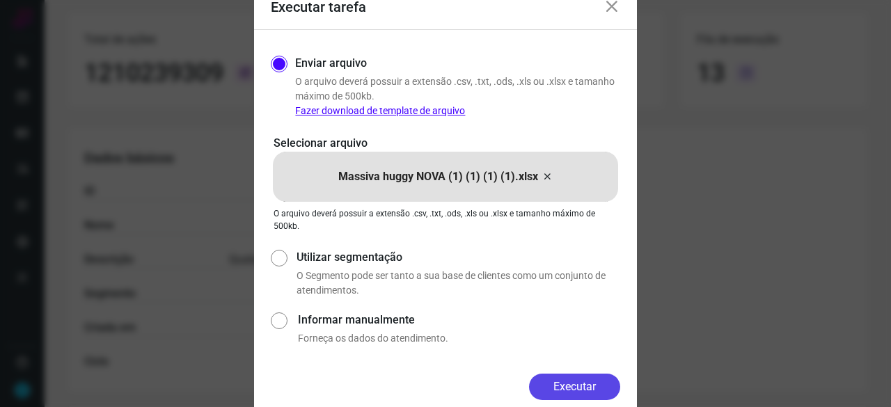
click at [571, 383] on button "Executar" at bounding box center [574, 387] width 91 height 26
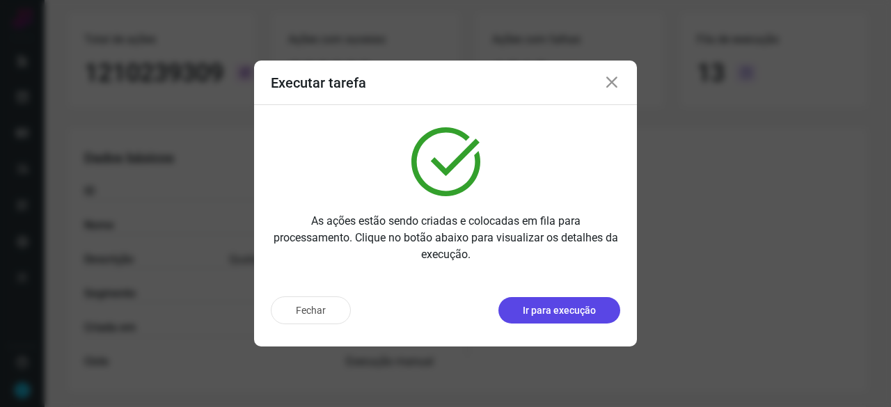
click at [548, 312] on p "Ir para execução" at bounding box center [559, 310] width 73 height 15
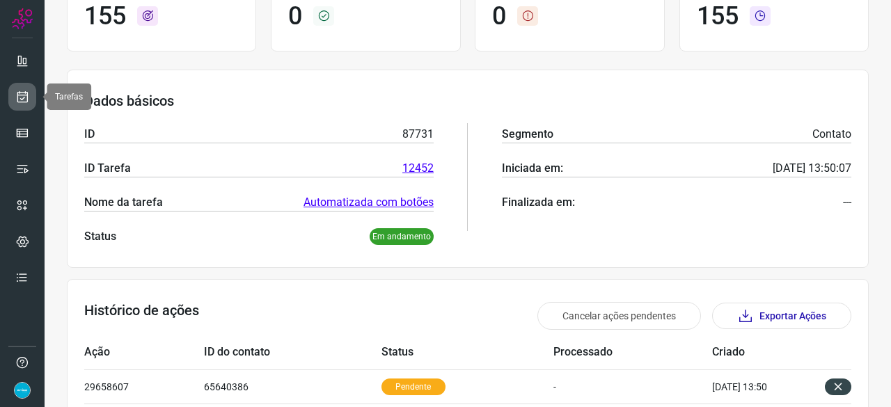
click at [21, 95] on icon at bounding box center [22, 97] width 15 height 14
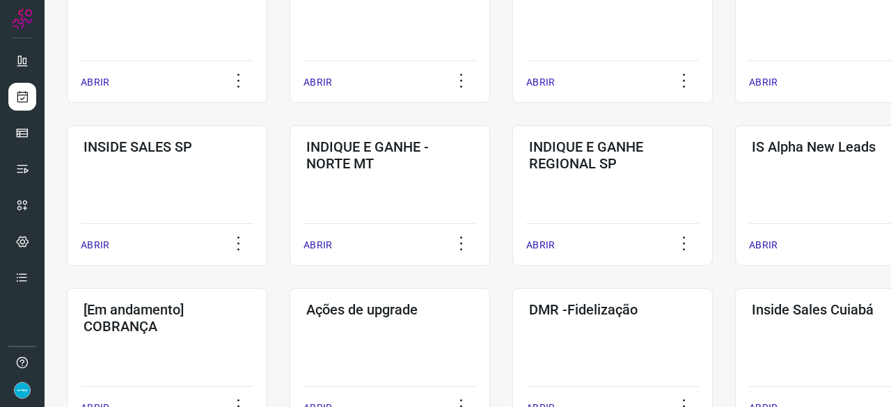
scroll to position [599, 0]
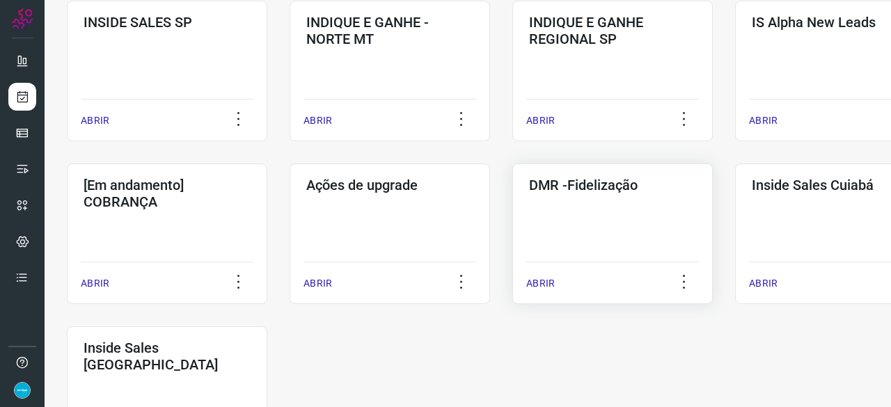
click at [544, 287] on p "ABRIR" at bounding box center [540, 283] width 29 height 15
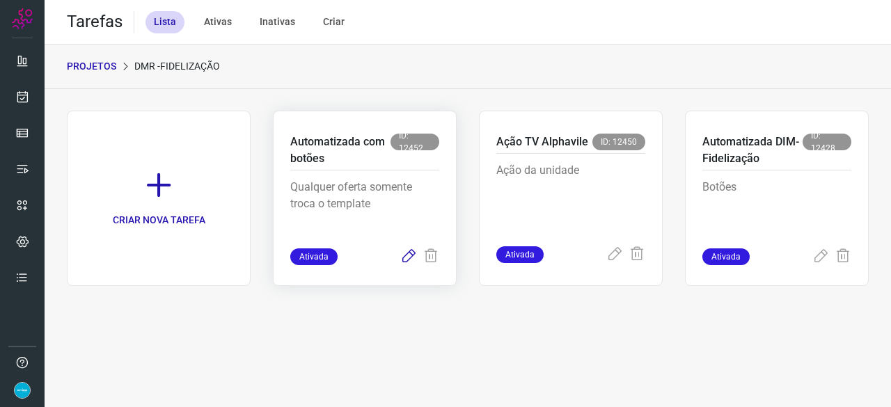
click at [411, 255] on icon at bounding box center [408, 256] width 17 height 17
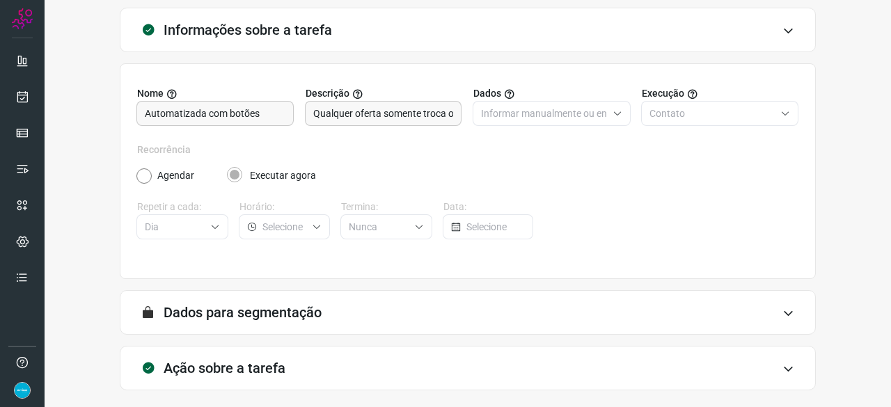
scroll to position [136, 0]
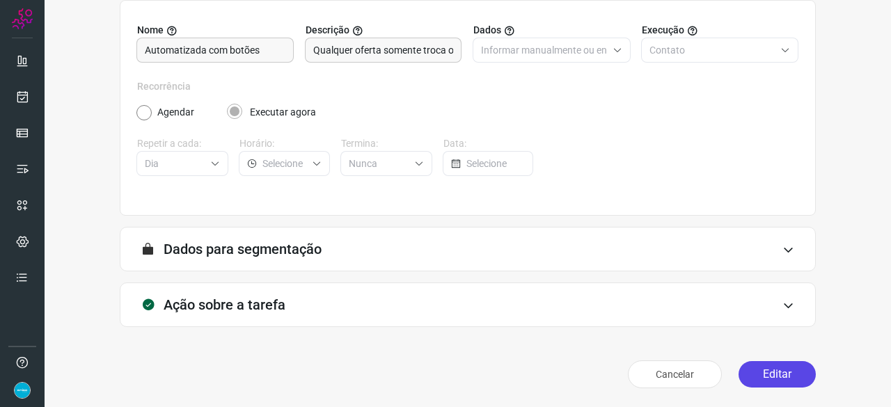
click at [755, 370] on button "Editar" at bounding box center [776, 374] width 77 height 26
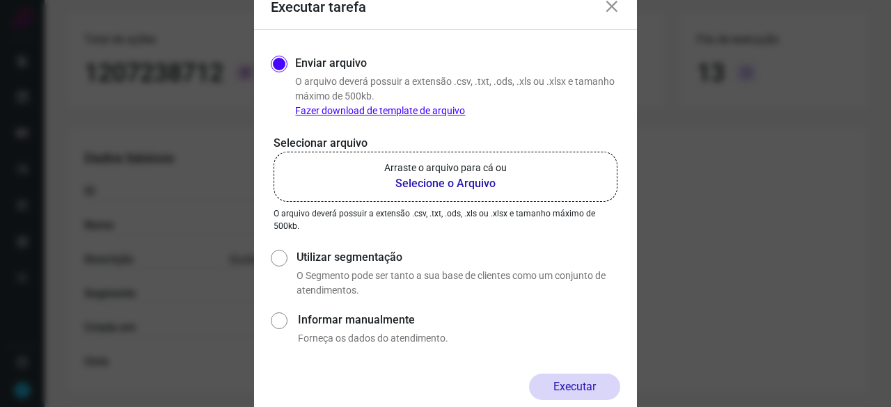
click at [427, 183] on b "Selecione o Arquivo" at bounding box center [445, 183] width 122 height 17
click at [0, 0] on input "Arraste o arquivo para cá ou Selecione o Arquivo" at bounding box center [0, 0] width 0 height 0
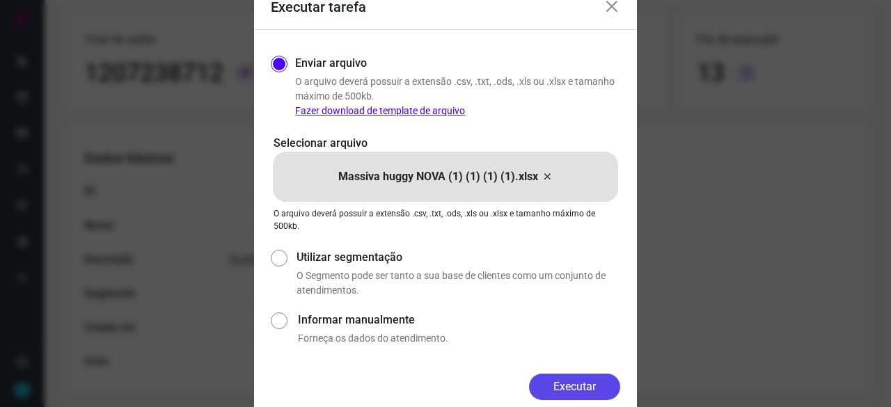
click at [578, 392] on button "Executar" at bounding box center [574, 387] width 91 height 26
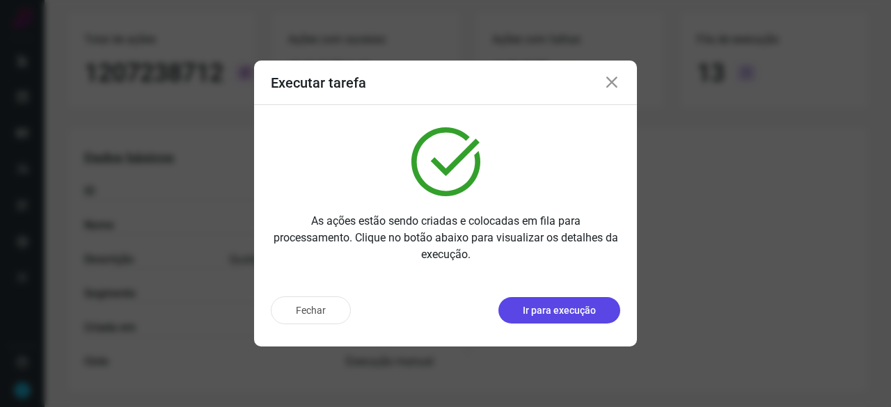
click at [581, 315] on p "Ir para execução" at bounding box center [559, 310] width 73 height 15
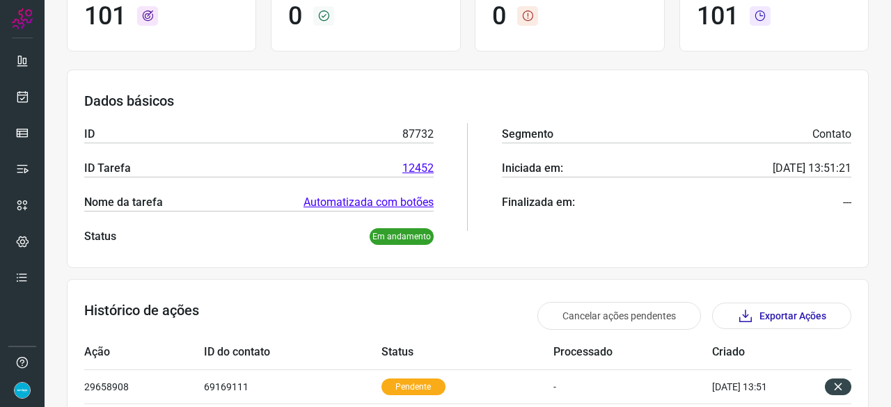
click at [6, 102] on div at bounding box center [22, 203] width 45 height 407
click at [16, 97] on icon at bounding box center [22, 97] width 15 height 14
